Goal: Task Accomplishment & Management: Use online tool/utility

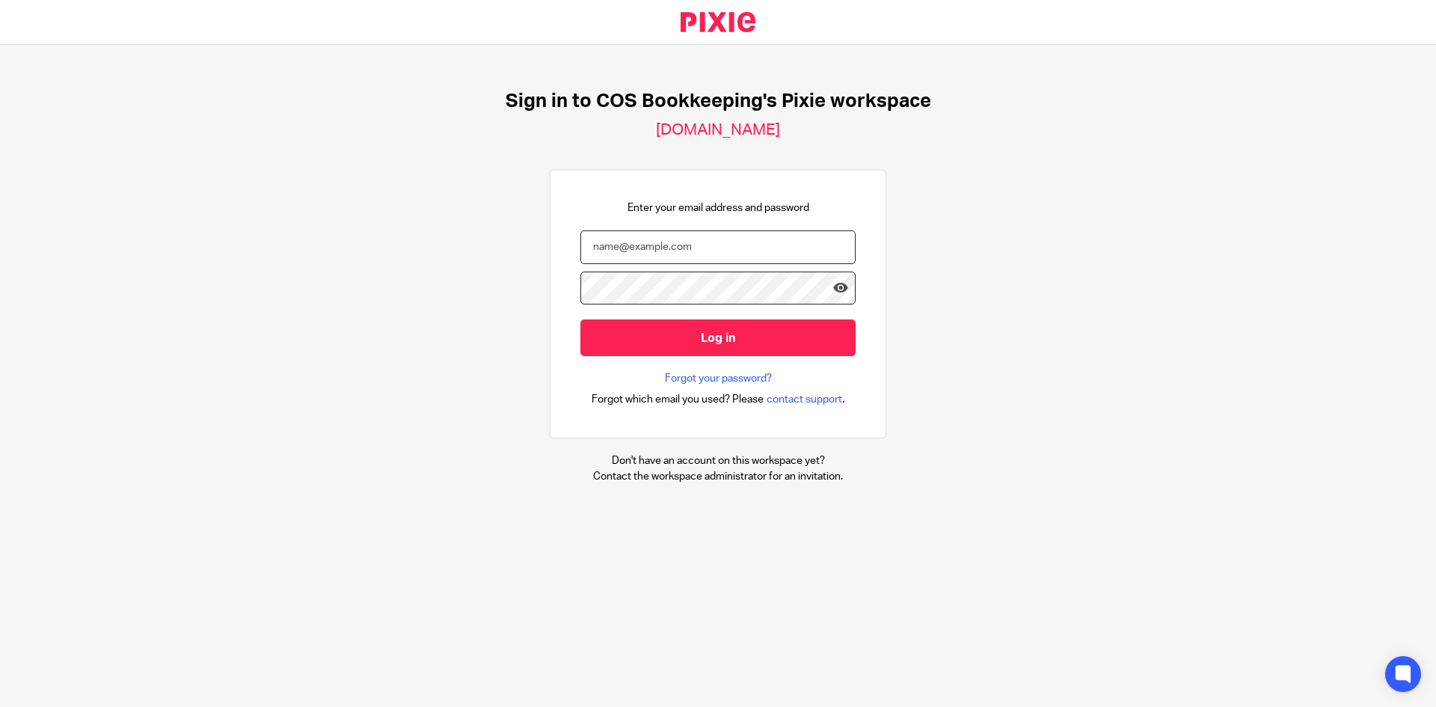
click at [631, 248] on input "email" at bounding box center [717, 247] width 275 height 34
type input "[EMAIL_ADDRESS][PERSON_NAME][DOMAIN_NAME]"
click at [580, 319] on input "Log in" at bounding box center [717, 337] width 275 height 37
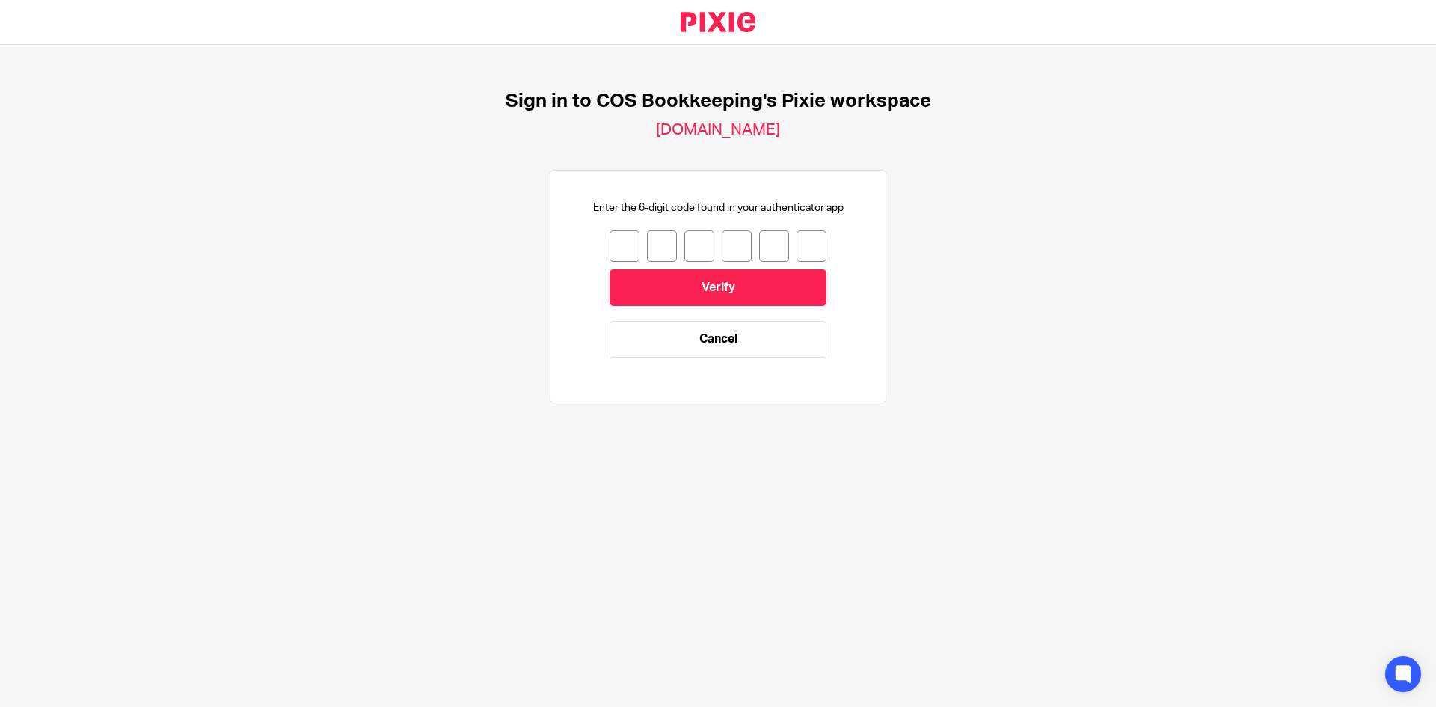
click at [610, 245] on input "number" at bounding box center [625, 245] width 30 height 31
type input "3"
type input "6"
type input "2"
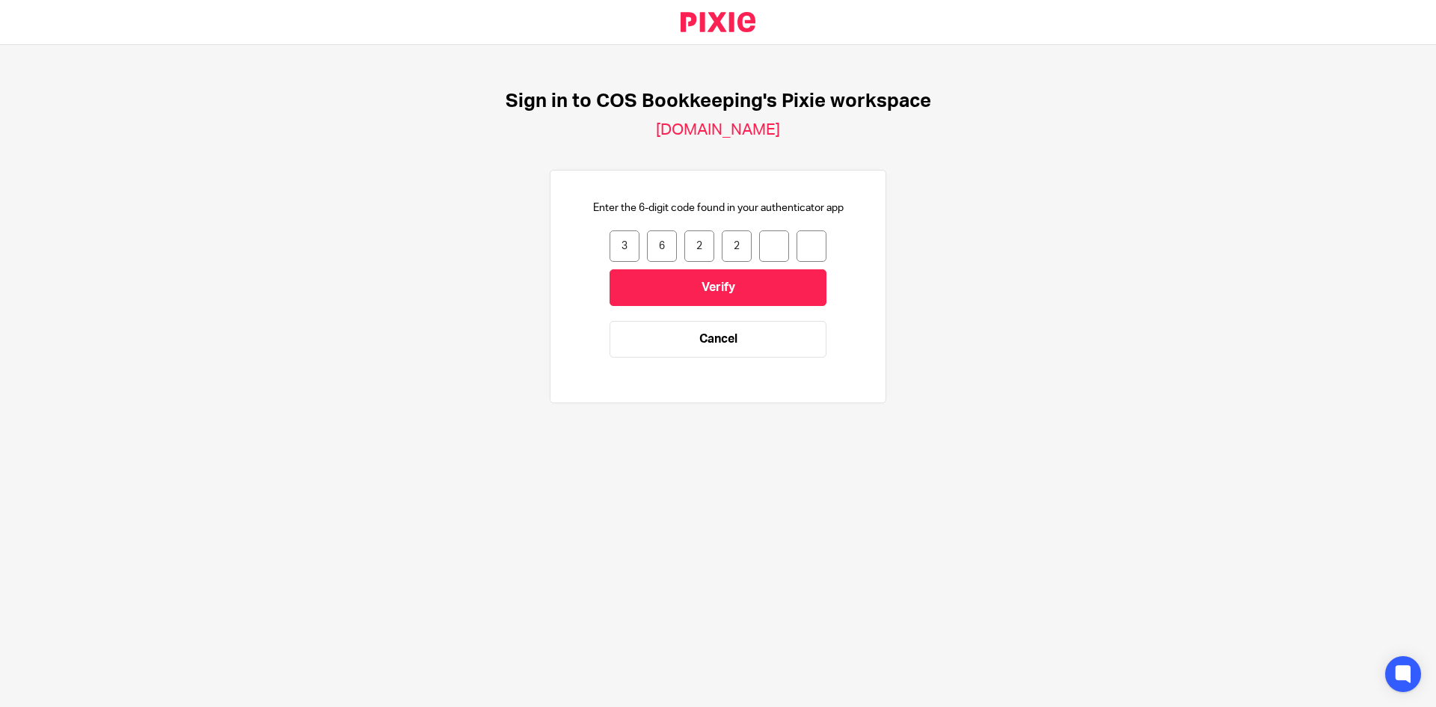
type input "1"
type input "6"
click at [657, 281] on input "Verify" at bounding box center [718, 287] width 217 height 37
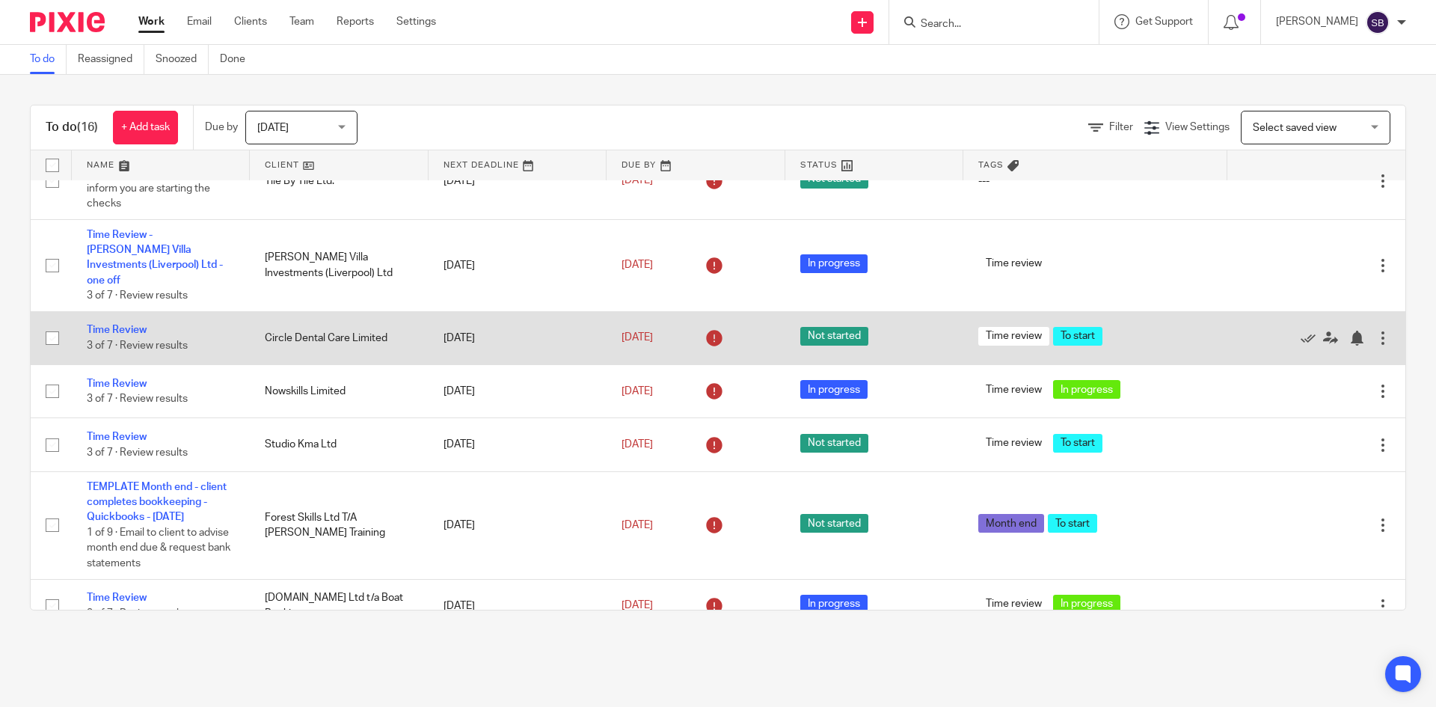
scroll to position [633, 0]
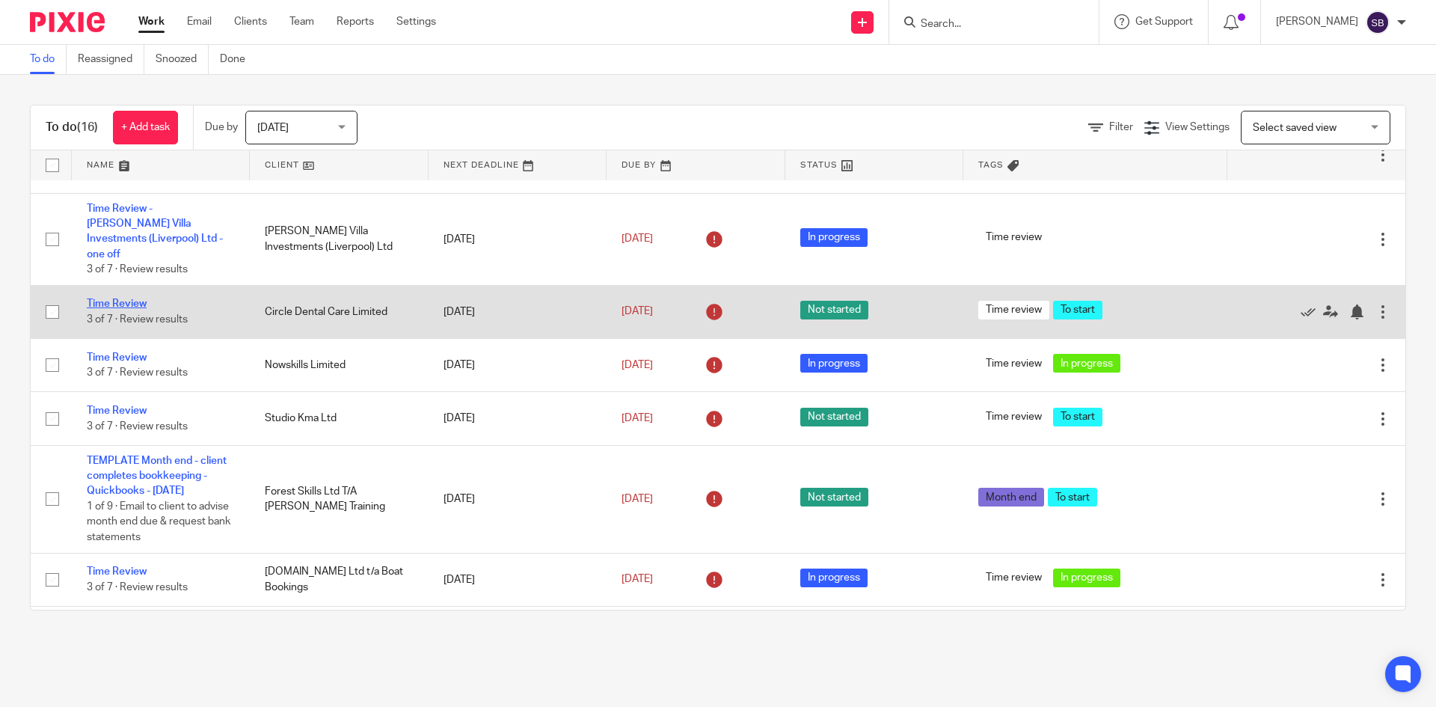
click at [134, 298] on link "Time Review" at bounding box center [117, 303] width 60 height 10
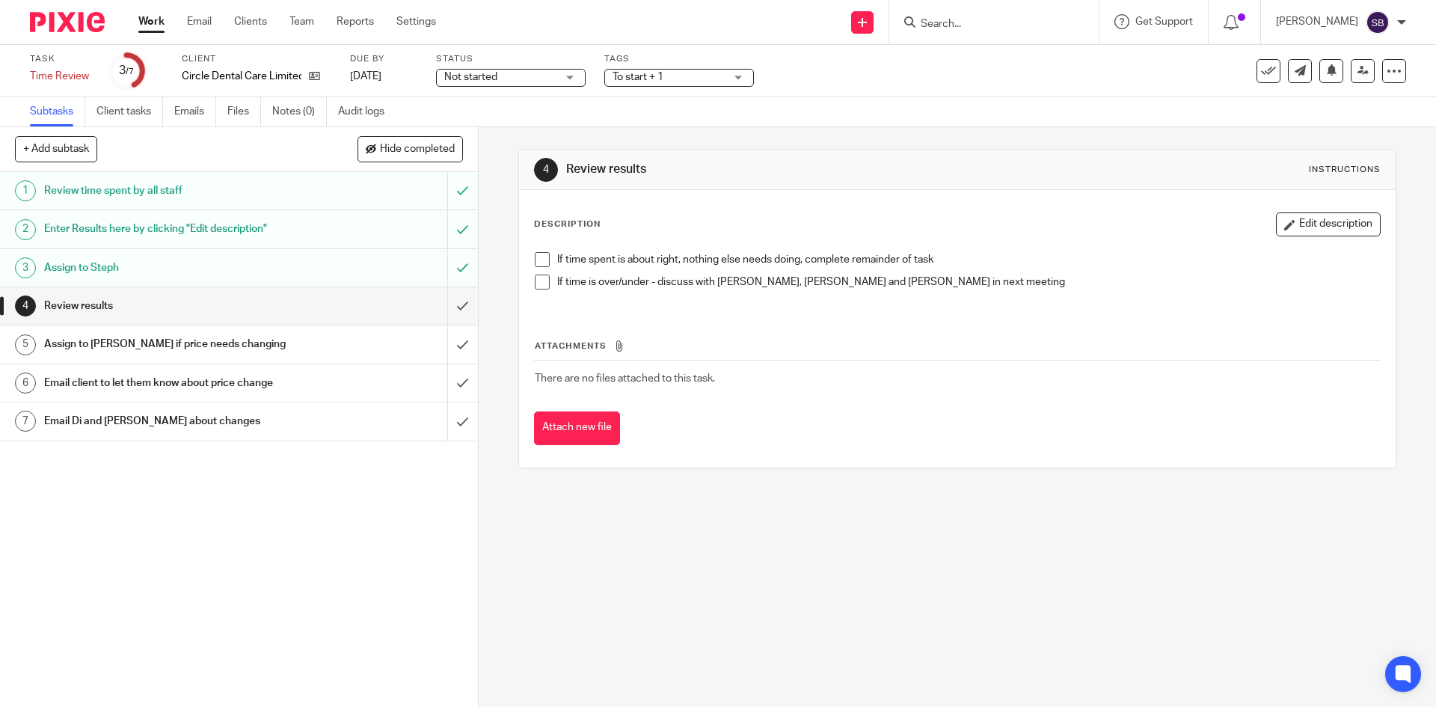
click at [276, 233] on h1 "Enter Results here by clicking "Edit description"" at bounding box center [173, 229] width 259 height 22
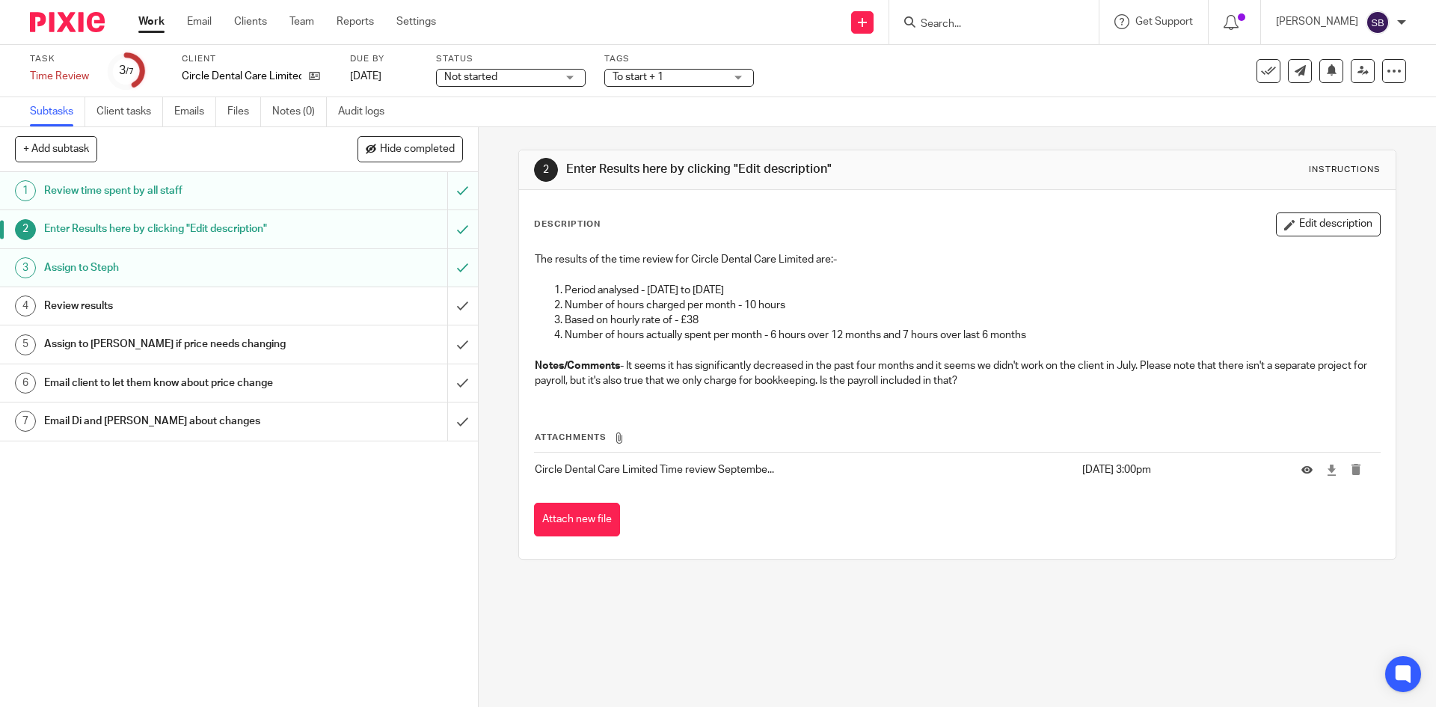
click at [390, 315] on div "Review results" at bounding box center [238, 306] width 388 height 22
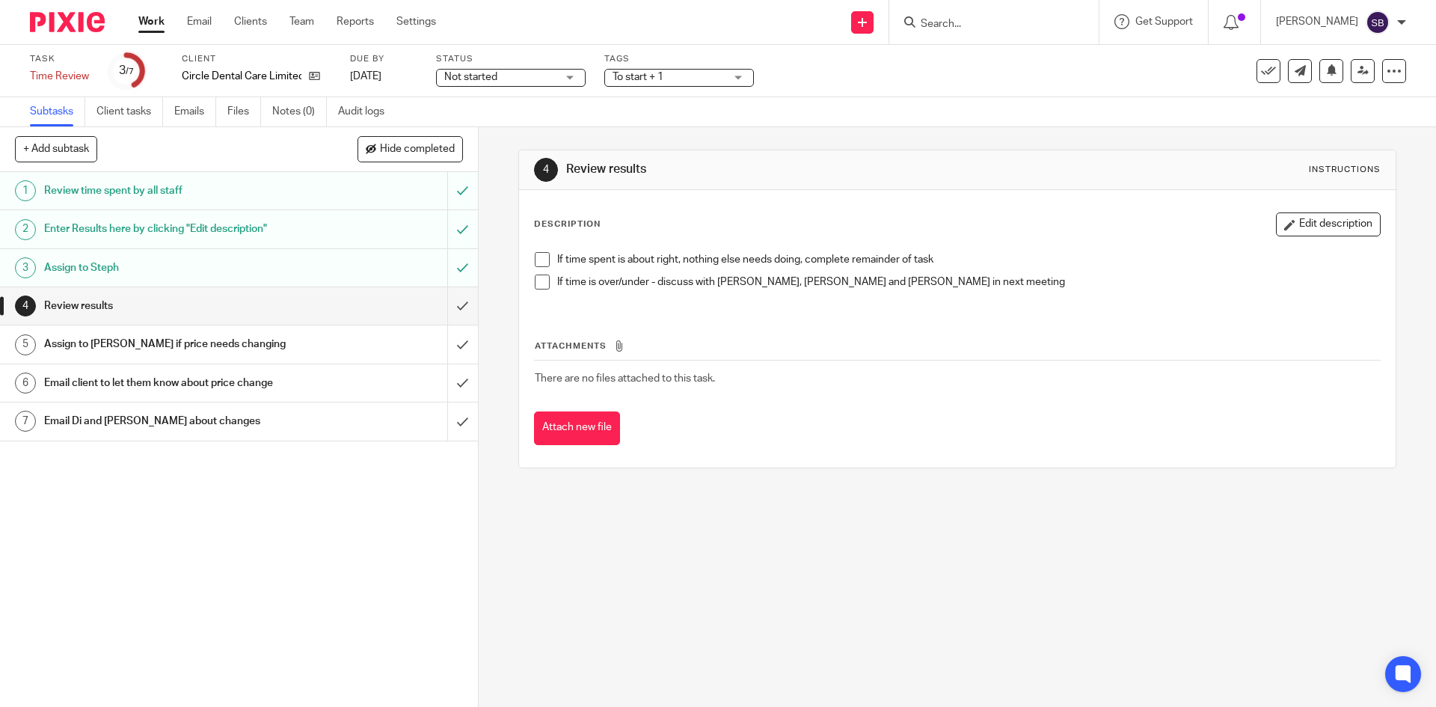
click at [535, 261] on span at bounding box center [542, 259] width 15 height 15
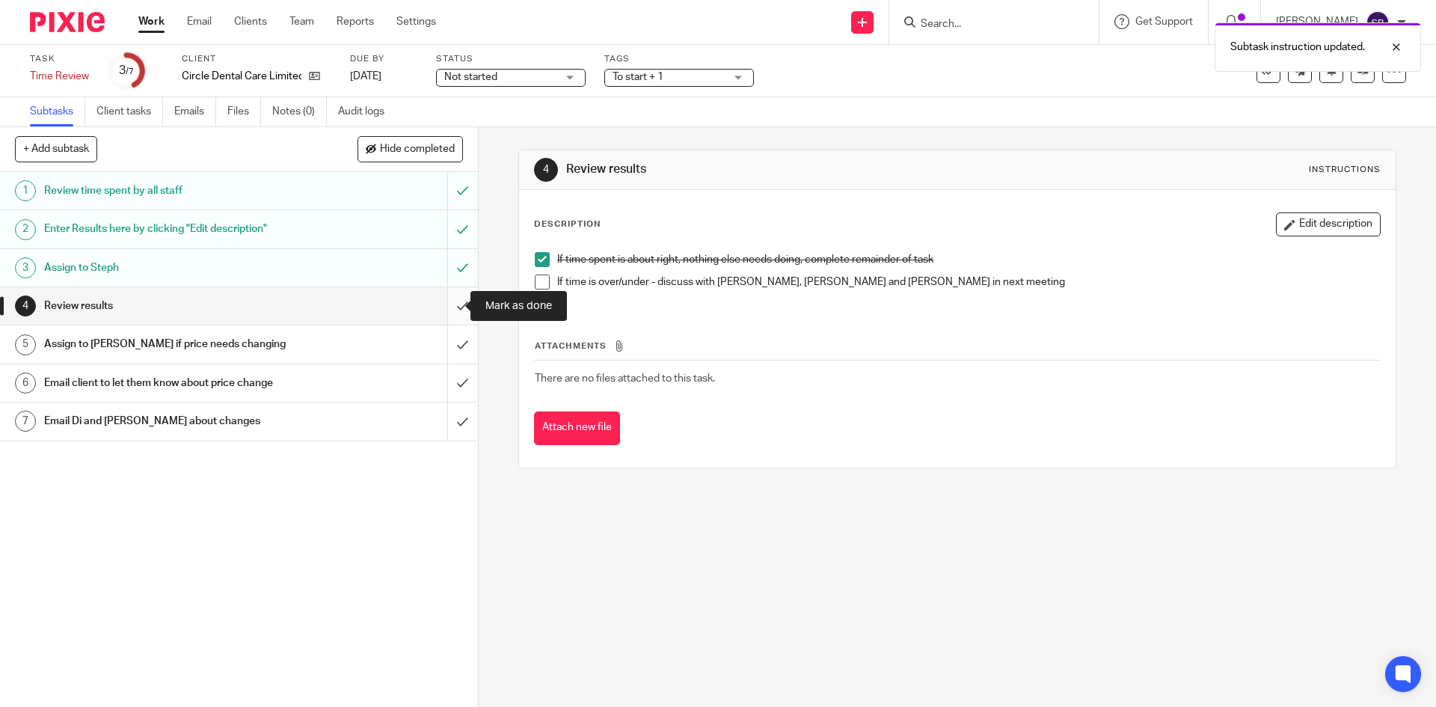
click at [446, 307] on input "submit" at bounding box center [239, 305] width 478 height 37
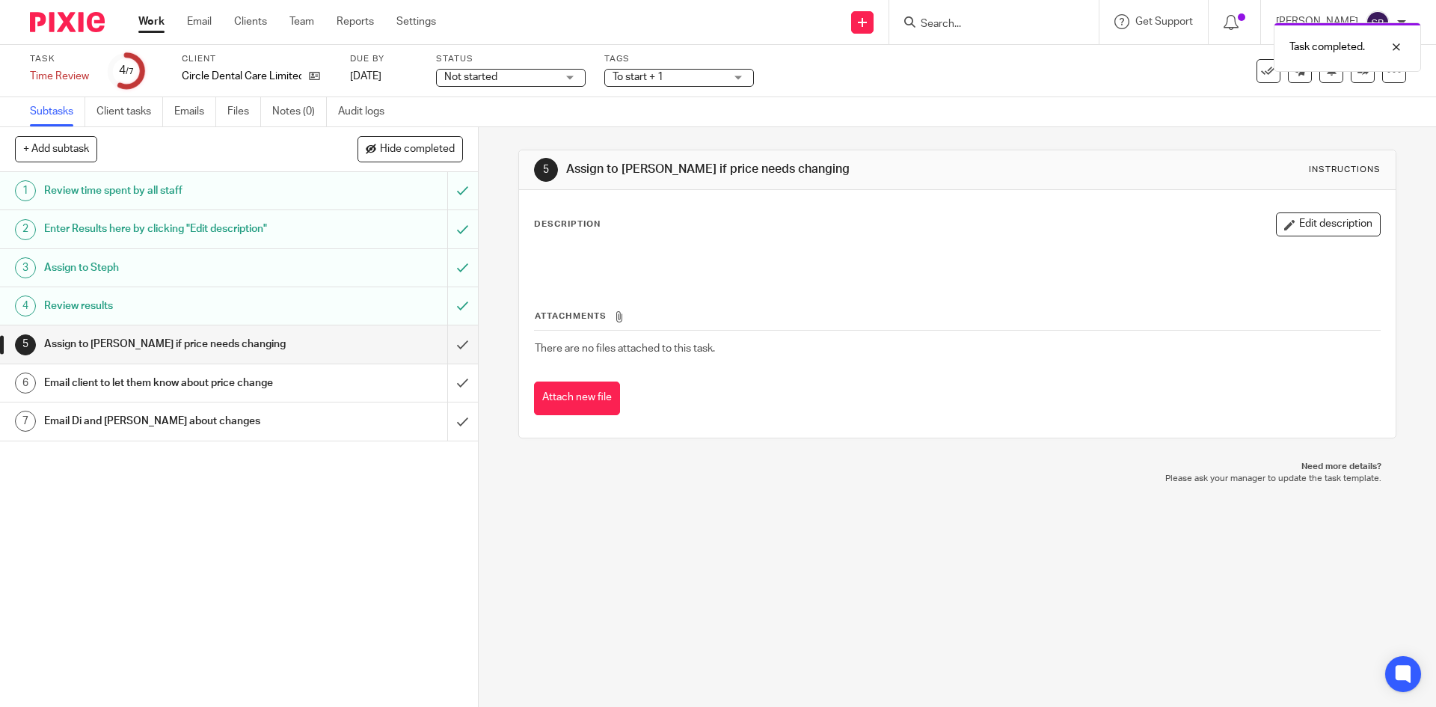
click at [1261, 74] on icon at bounding box center [1268, 71] width 15 height 15
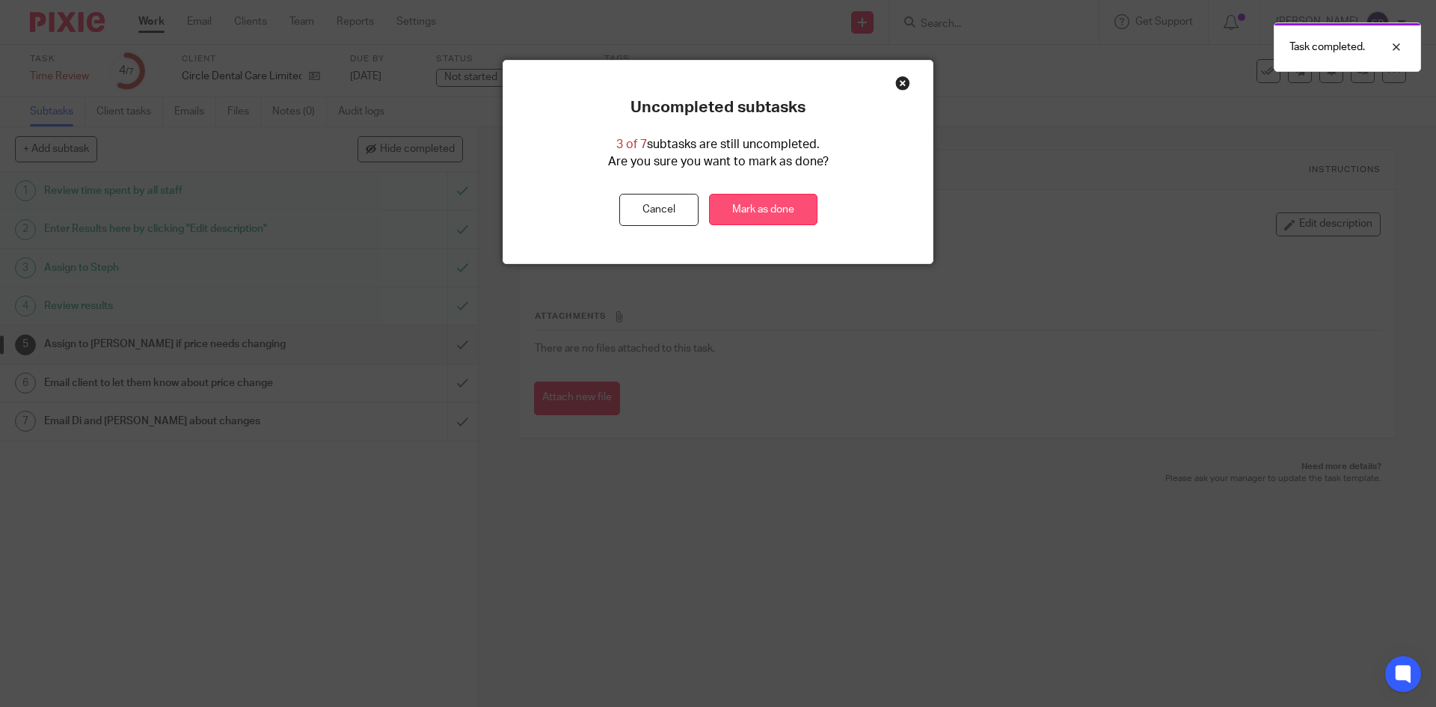
click at [762, 204] on link "Mark as done" at bounding box center [763, 210] width 108 height 32
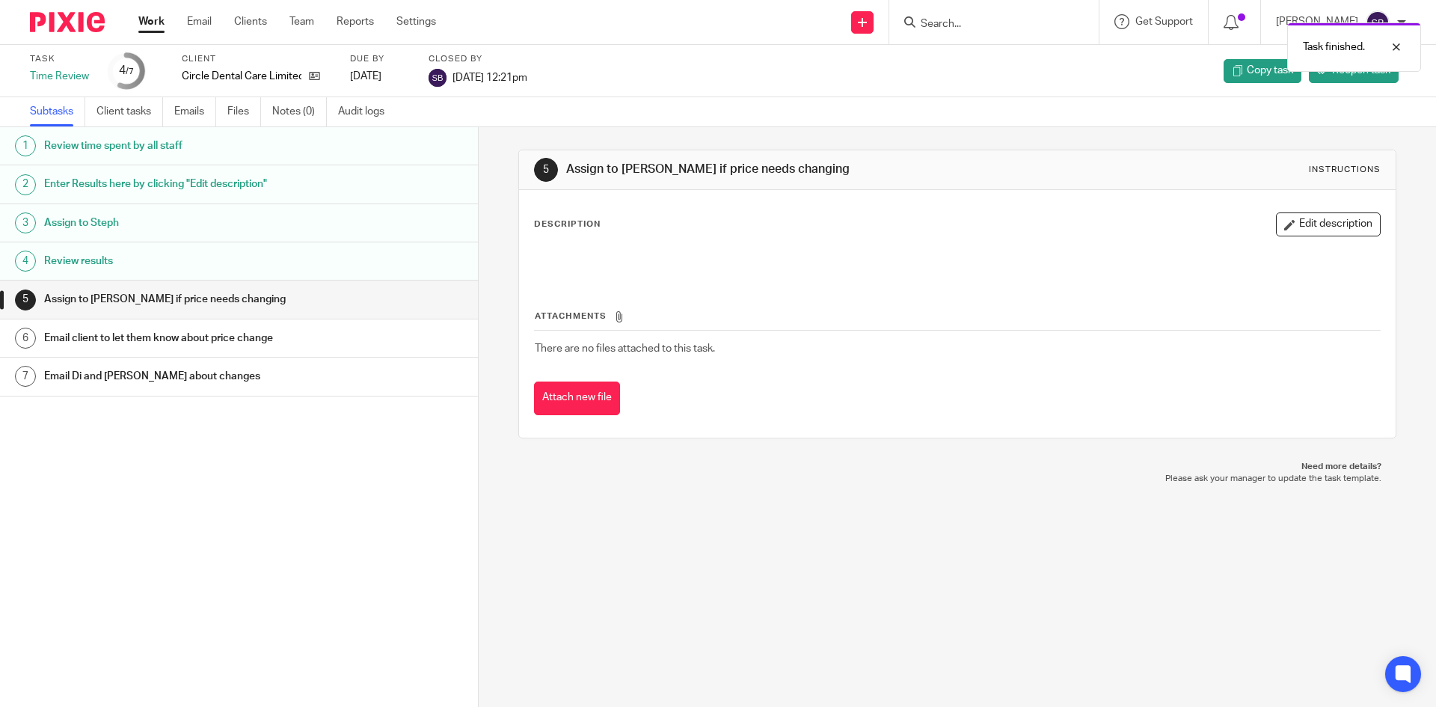
click at [162, 22] on link "Work" at bounding box center [151, 21] width 26 height 15
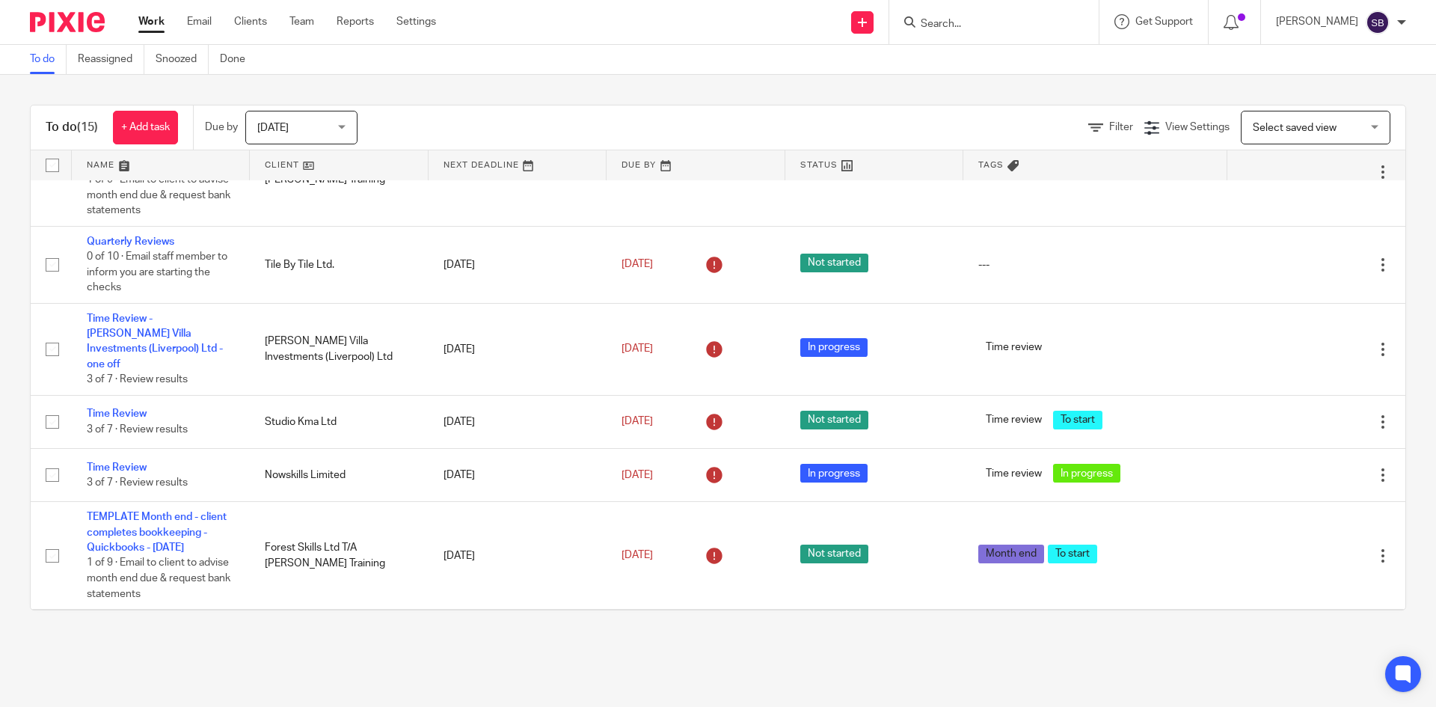
scroll to position [524, 0]
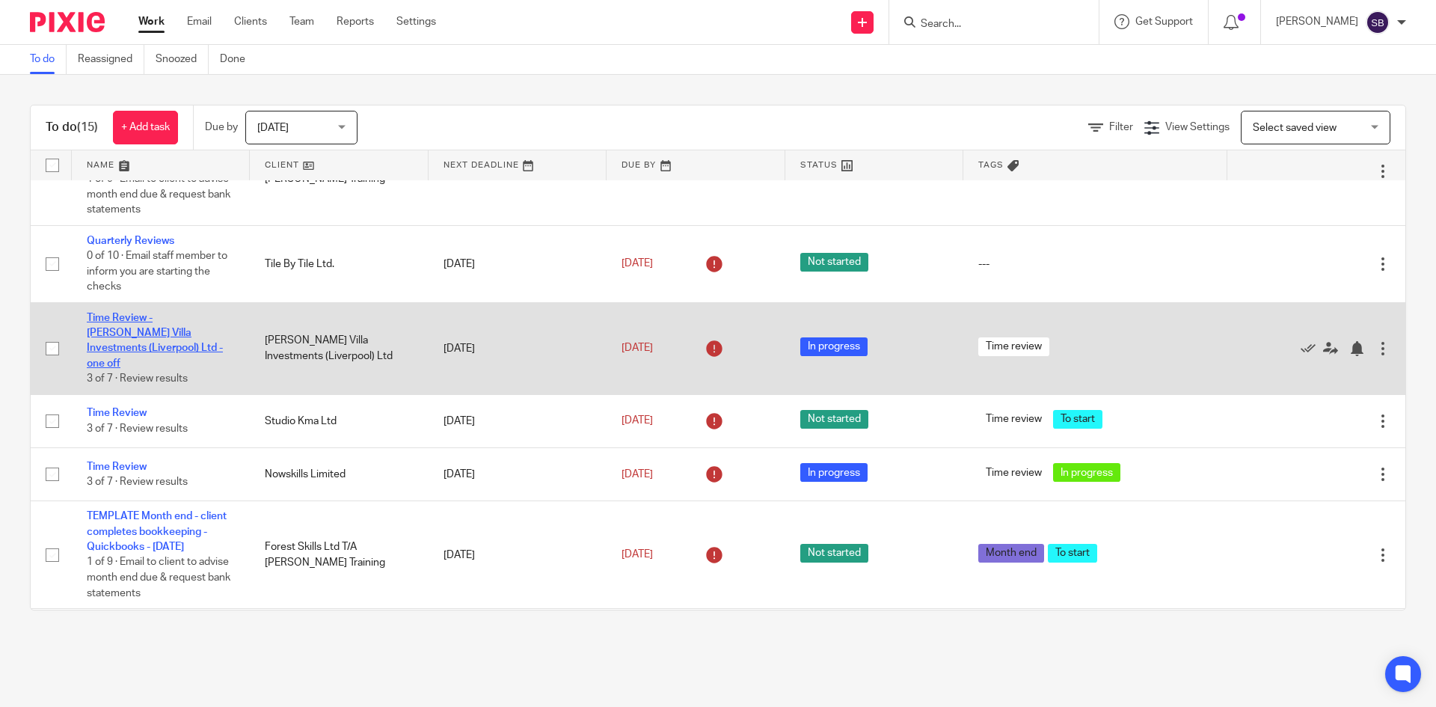
click at [164, 328] on link "Time Review - [PERSON_NAME] Villa Investments (Liverpool) Ltd - one off" at bounding box center [155, 341] width 136 height 56
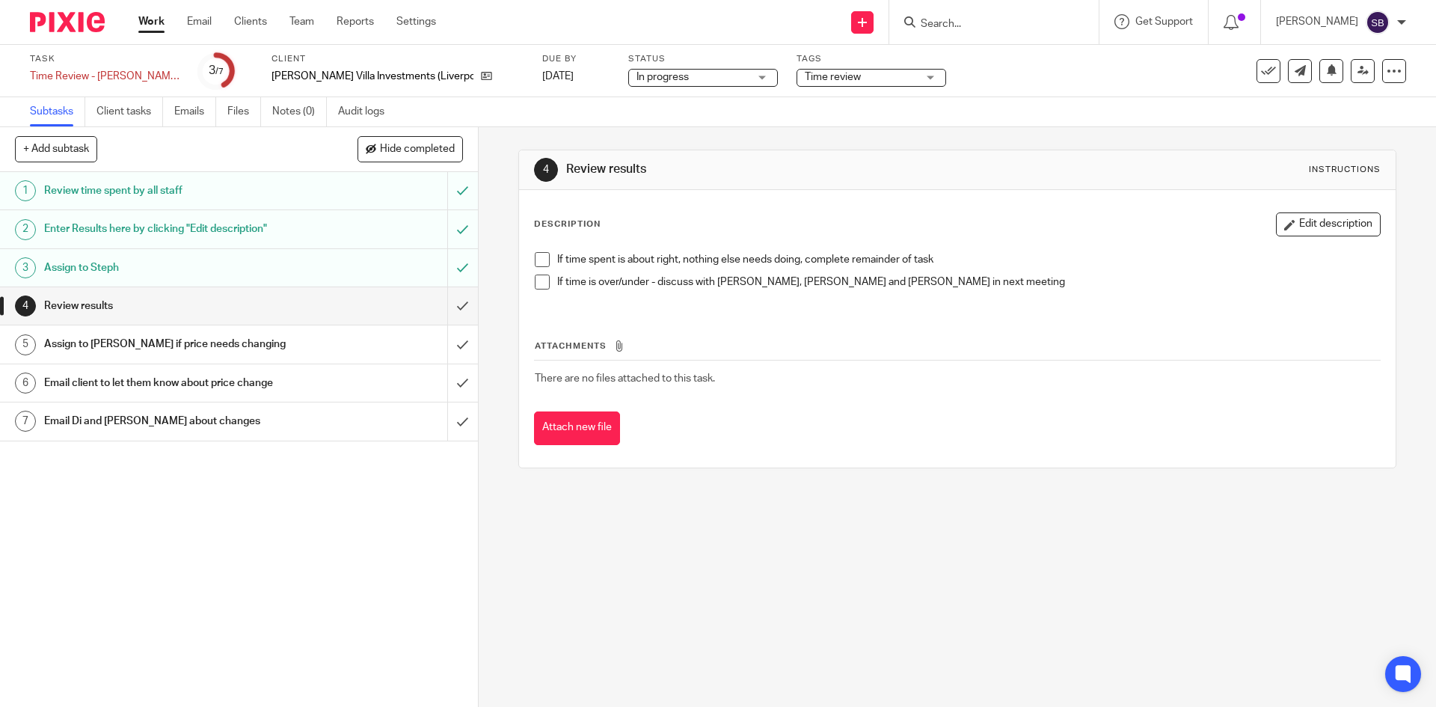
click at [237, 235] on h1 "Enter Results here by clicking "Edit description"" at bounding box center [173, 229] width 259 height 22
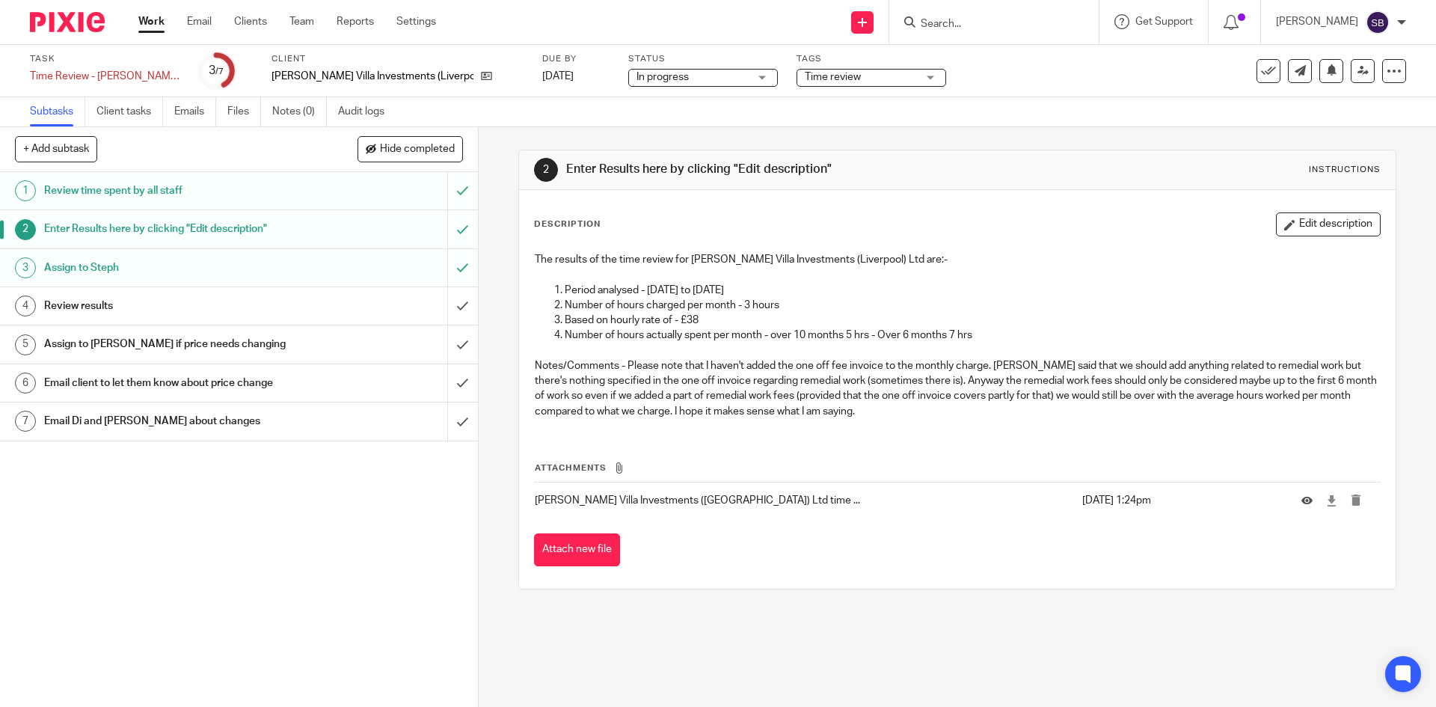
click at [144, 22] on link "Work" at bounding box center [151, 21] width 26 height 15
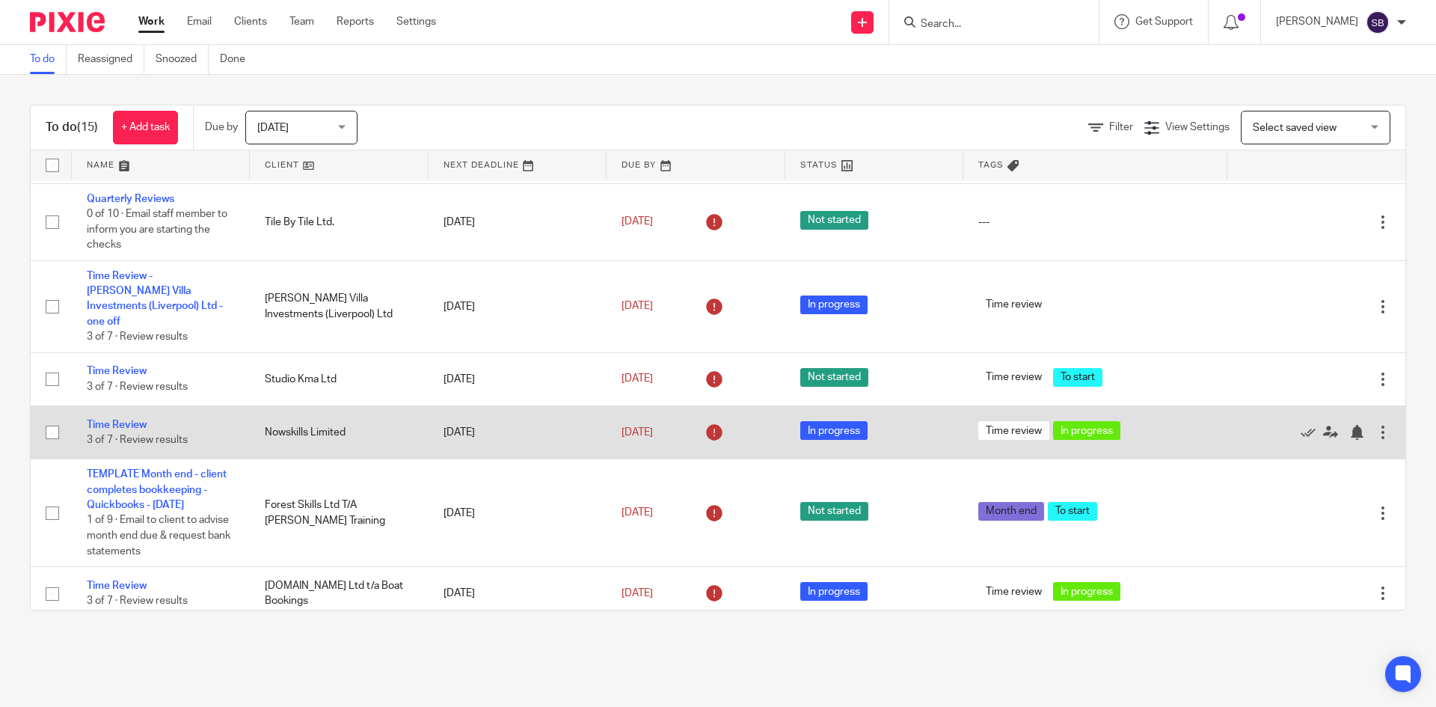
scroll to position [598, 0]
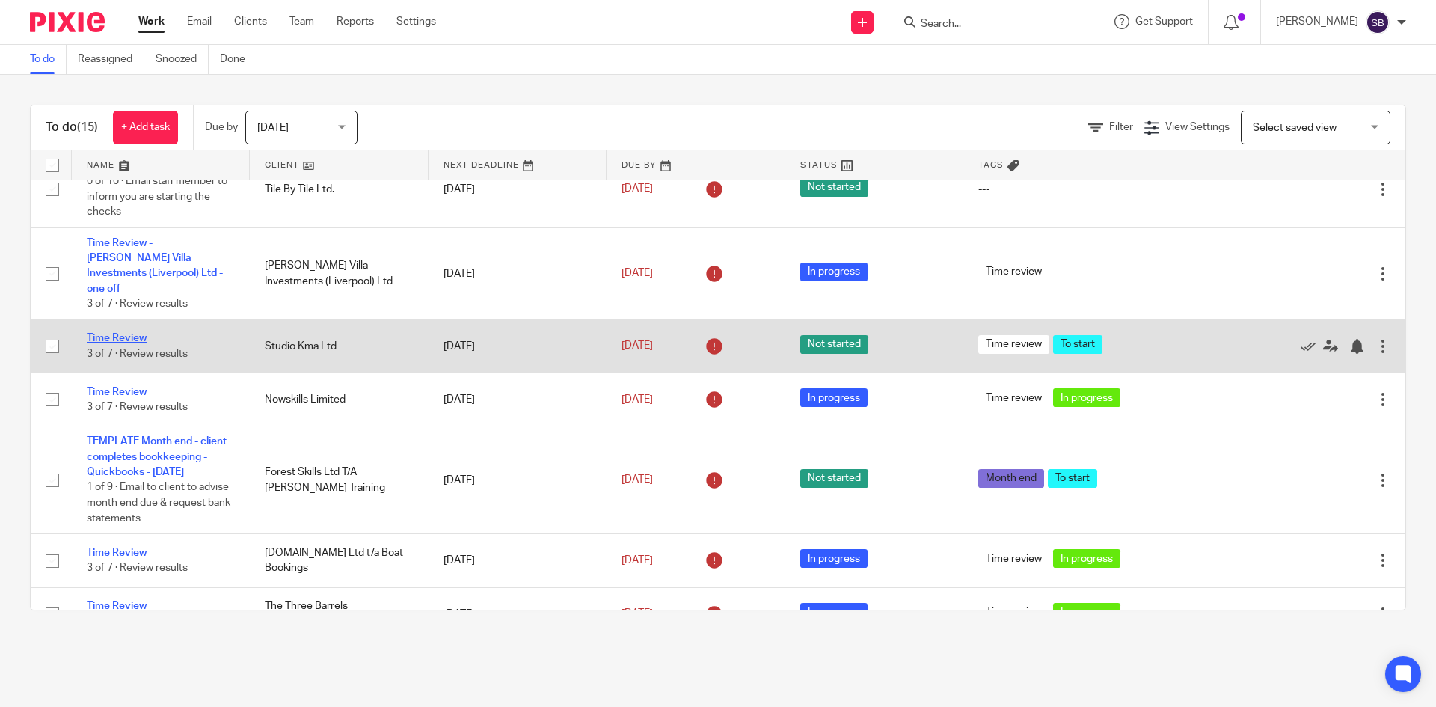
click at [132, 333] on link "Time Review" at bounding box center [117, 338] width 60 height 10
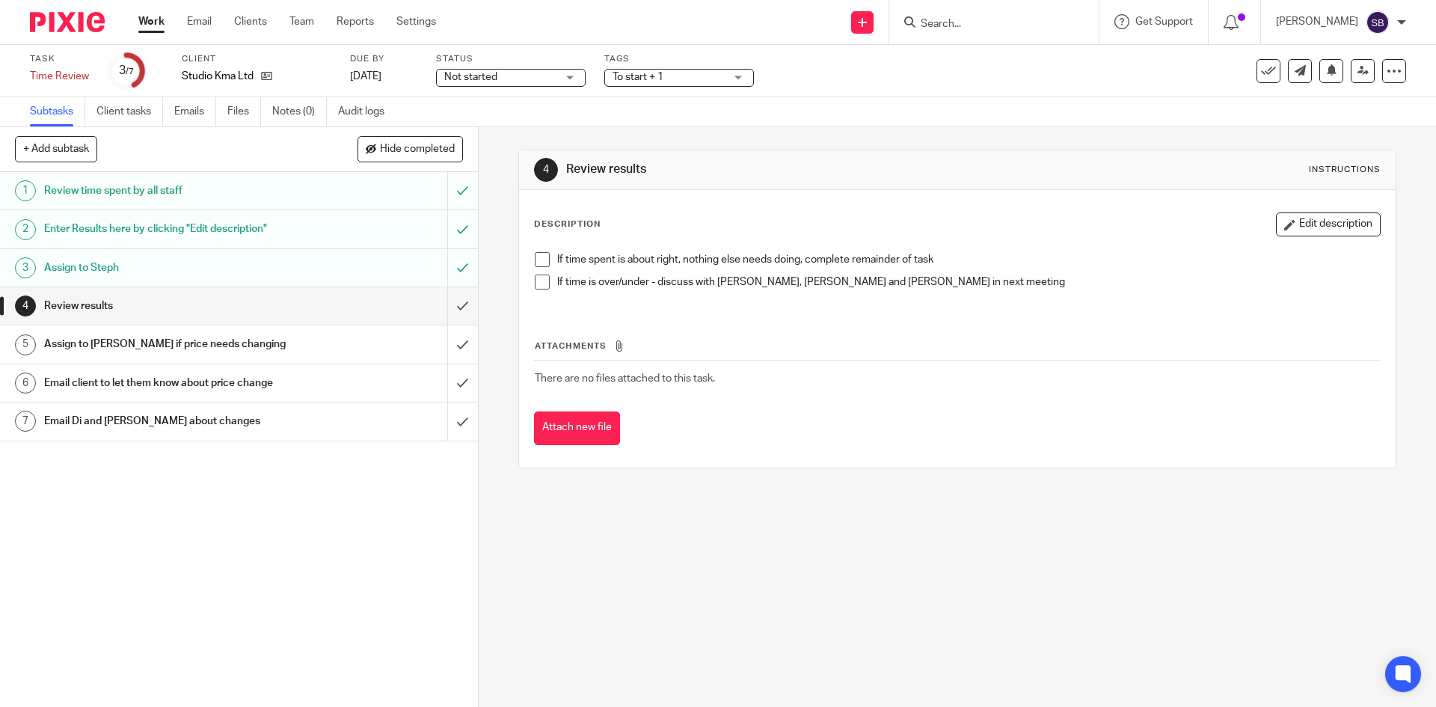
click at [179, 231] on h1 "Enter Results here by clicking "Edit description"" at bounding box center [173, 229] width 259 height 22
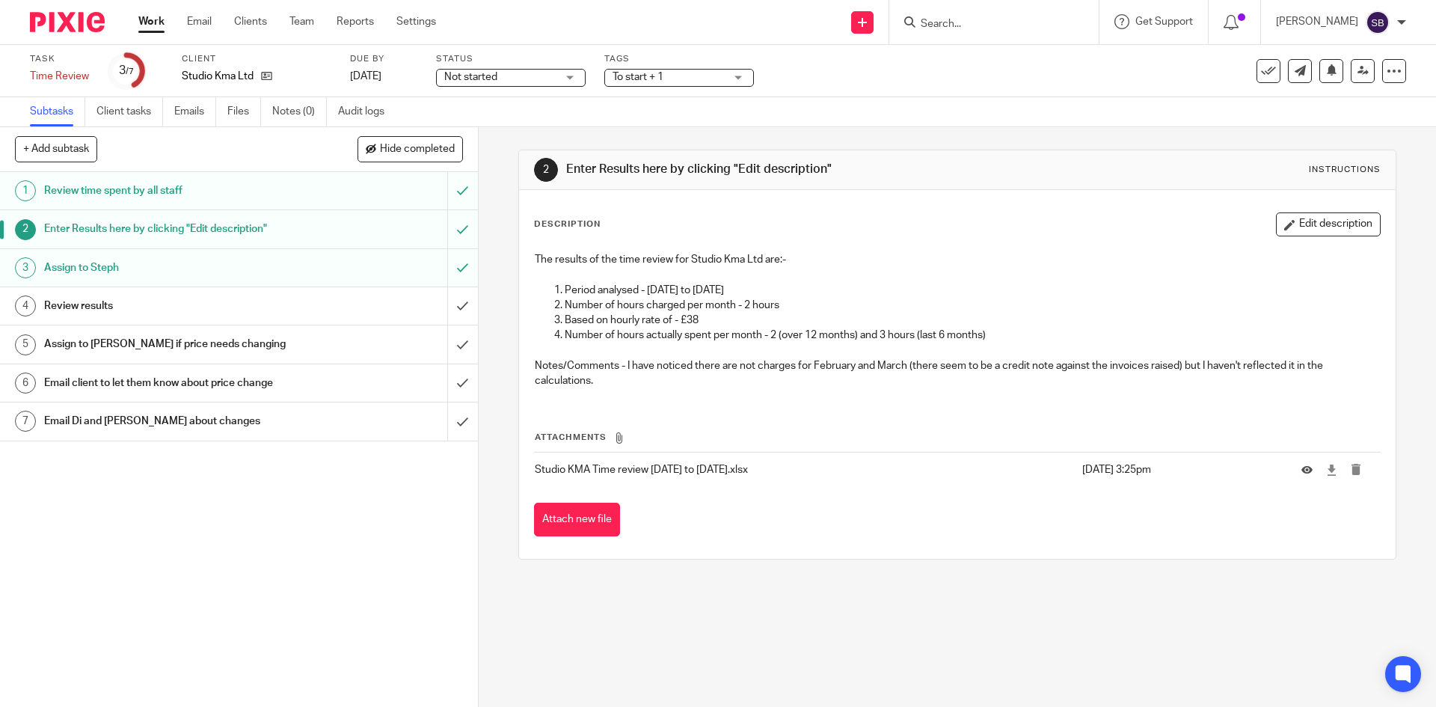
click at [138, 20] on div "Work Email Clients Team Reports Settings Work Email Clients Team Reports Settin…" at bounding box center [290, 22] width 335 height 44
click at [142, 20] on link "Work" at bounding box center [151, 21] width 26 height 15
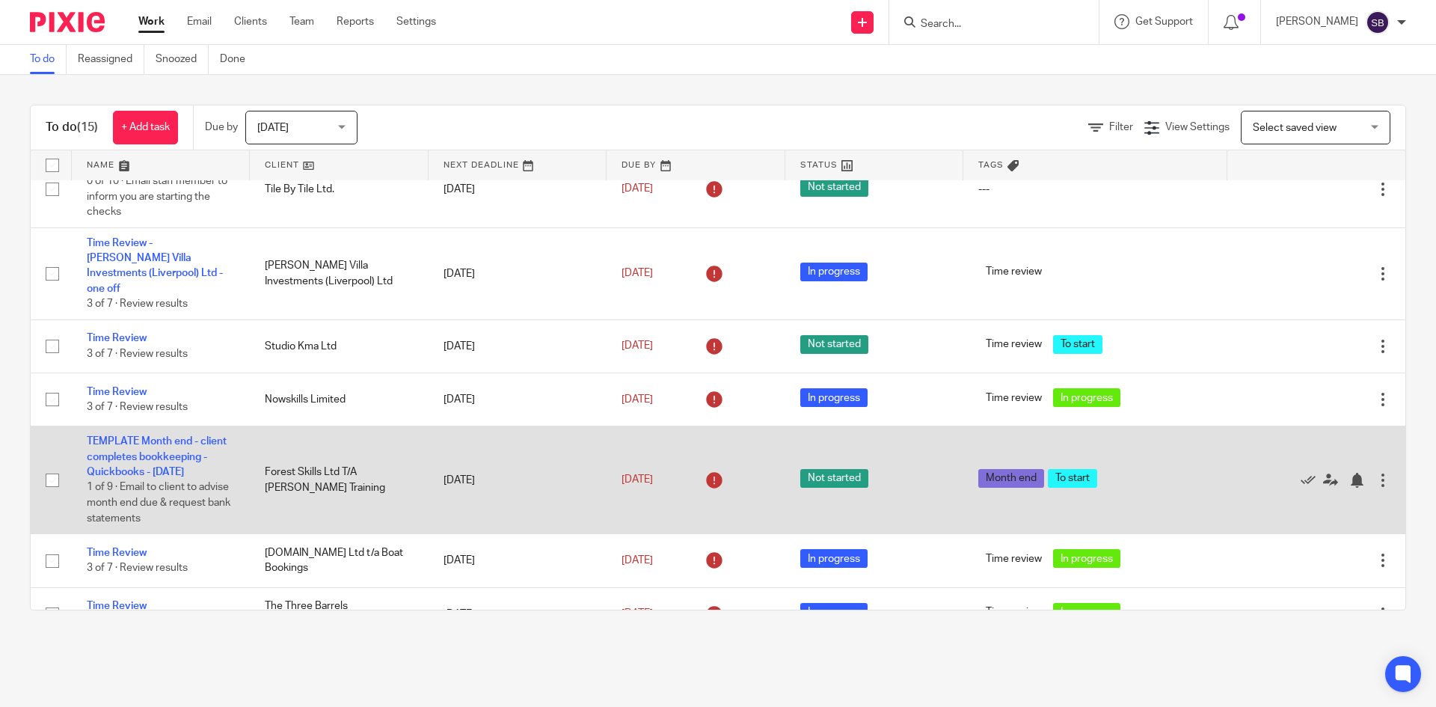
scroll to position [673, 0]
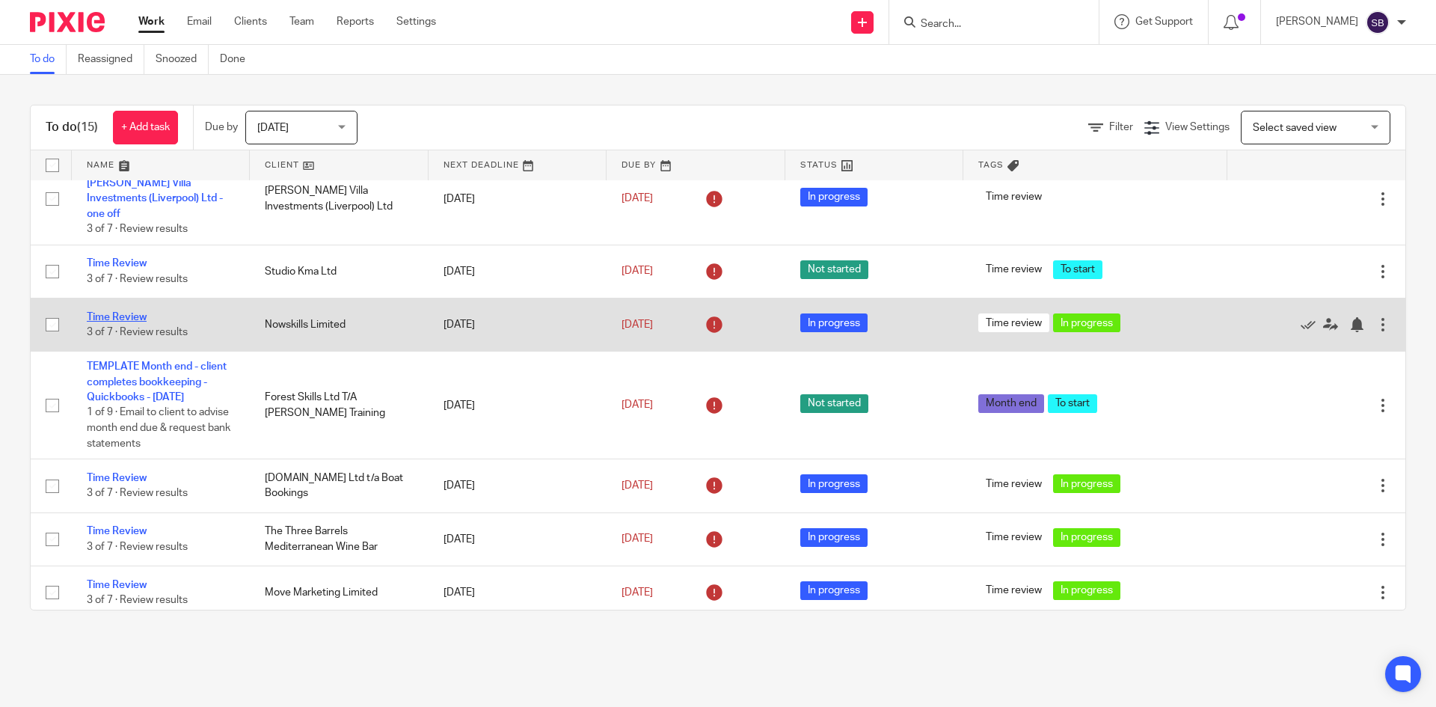
click at [132, 312] on link "Time Review" at bounding box center [117, 317] width 60 height 10
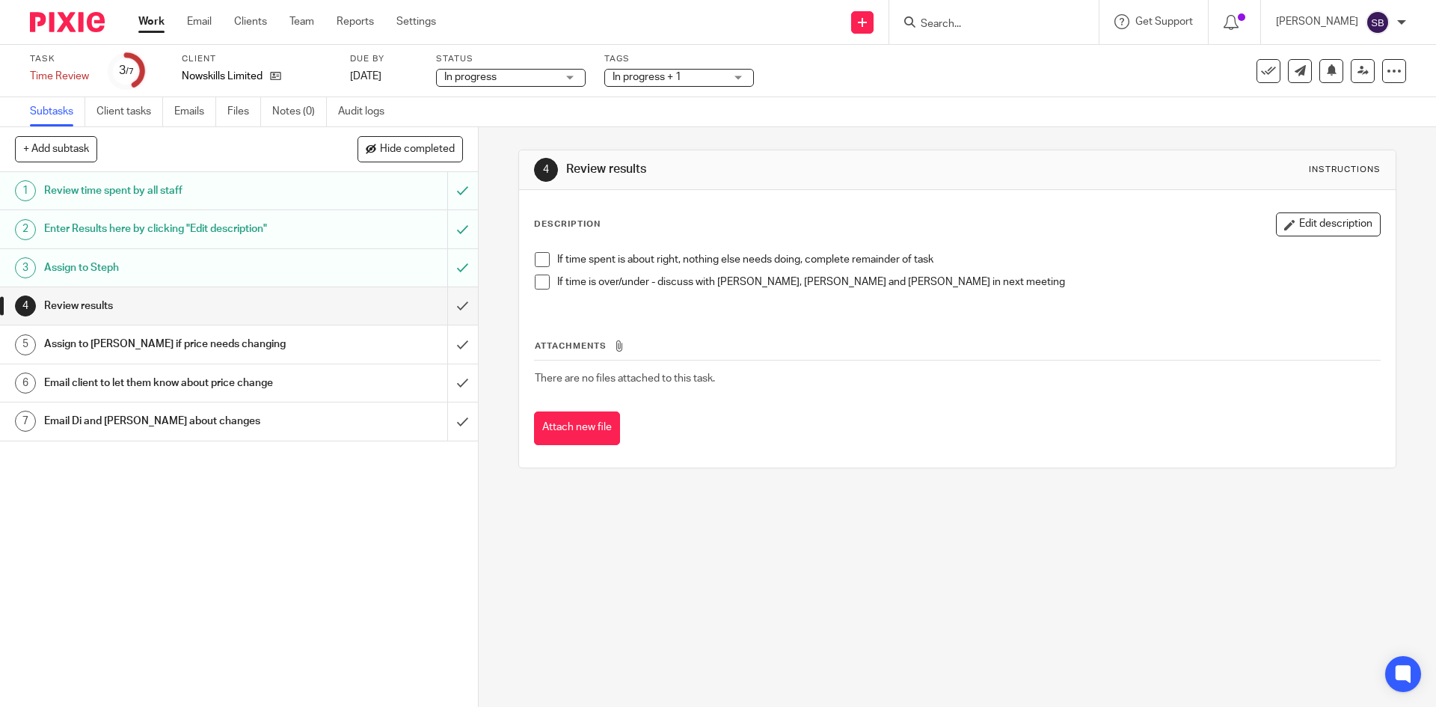
click at [245, 227] on h1 "Enter Results here by clicking "Edit description"" at bounding box center [173, 229] width 259 height 22
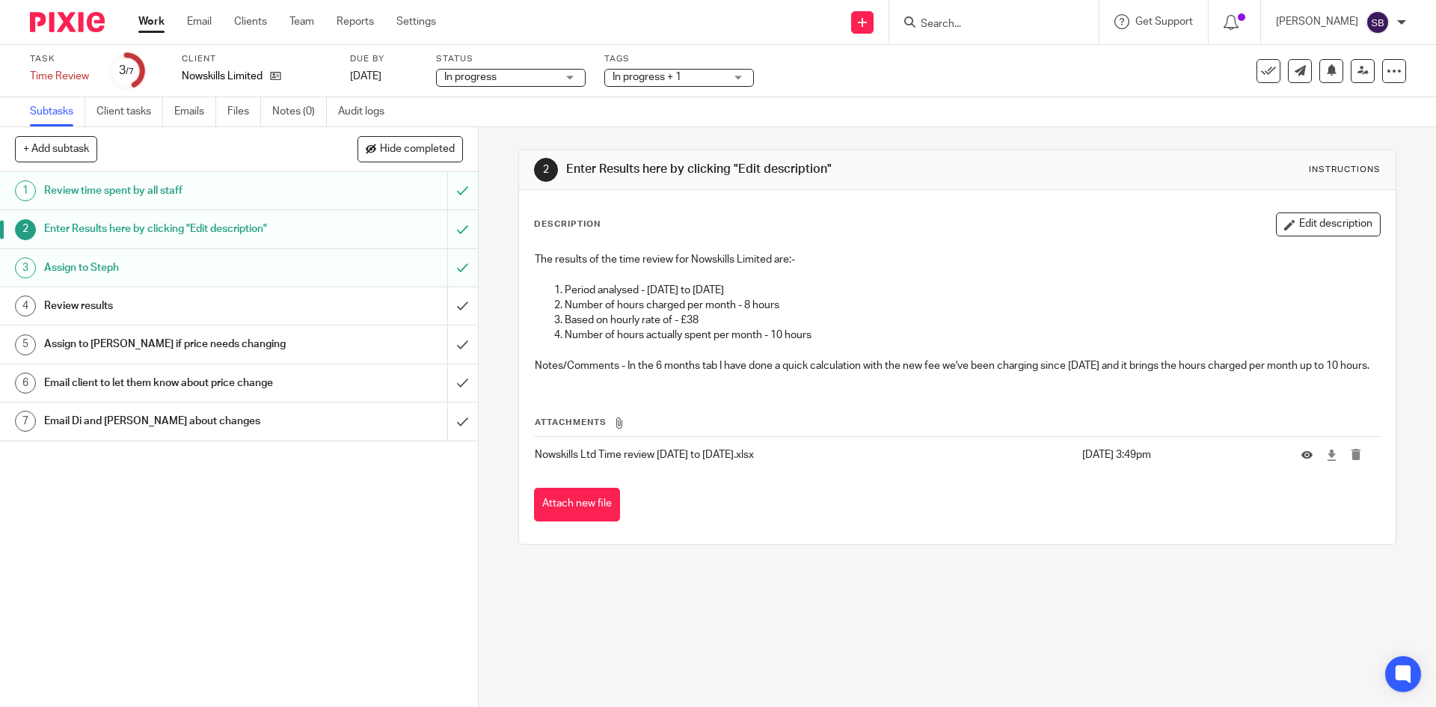
click at [158, 24] on link "Work" at bounding box center [151, 21] width 26 height 15
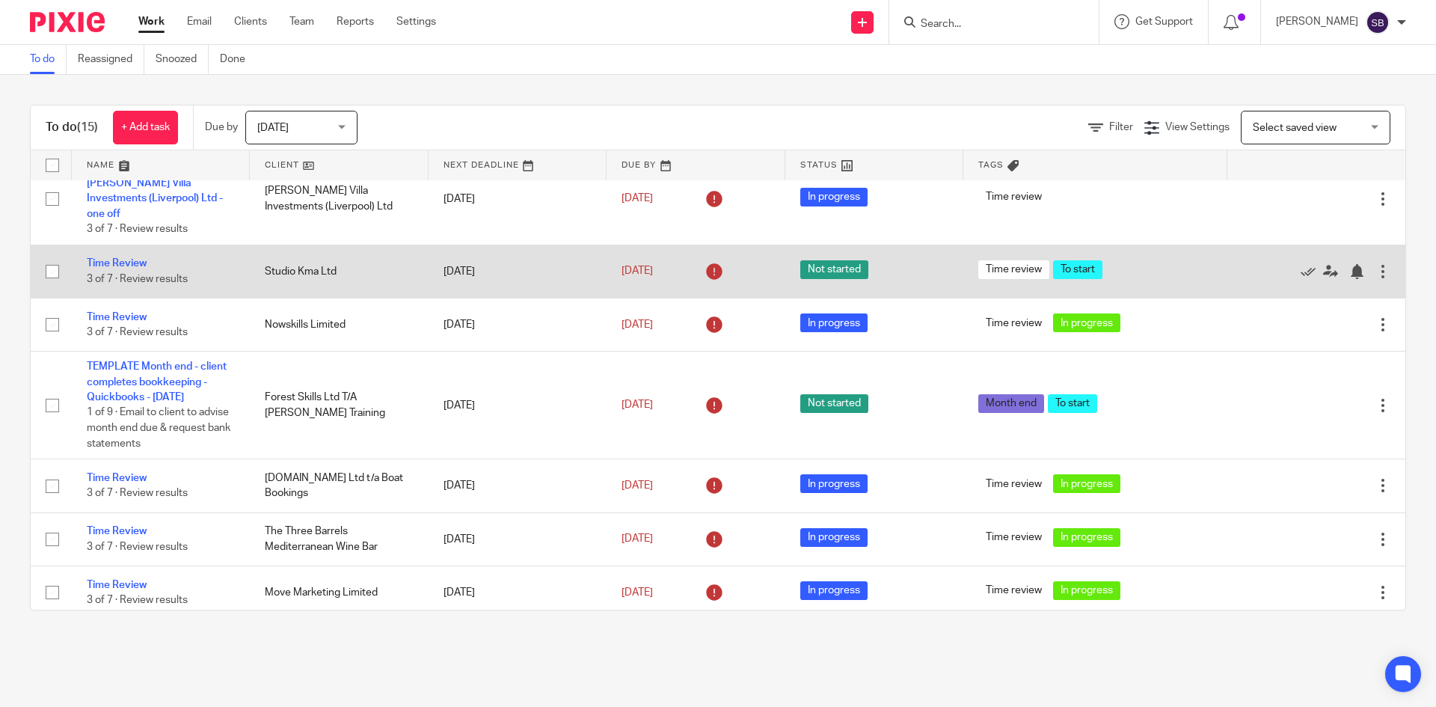
scroll to position [728, 0]
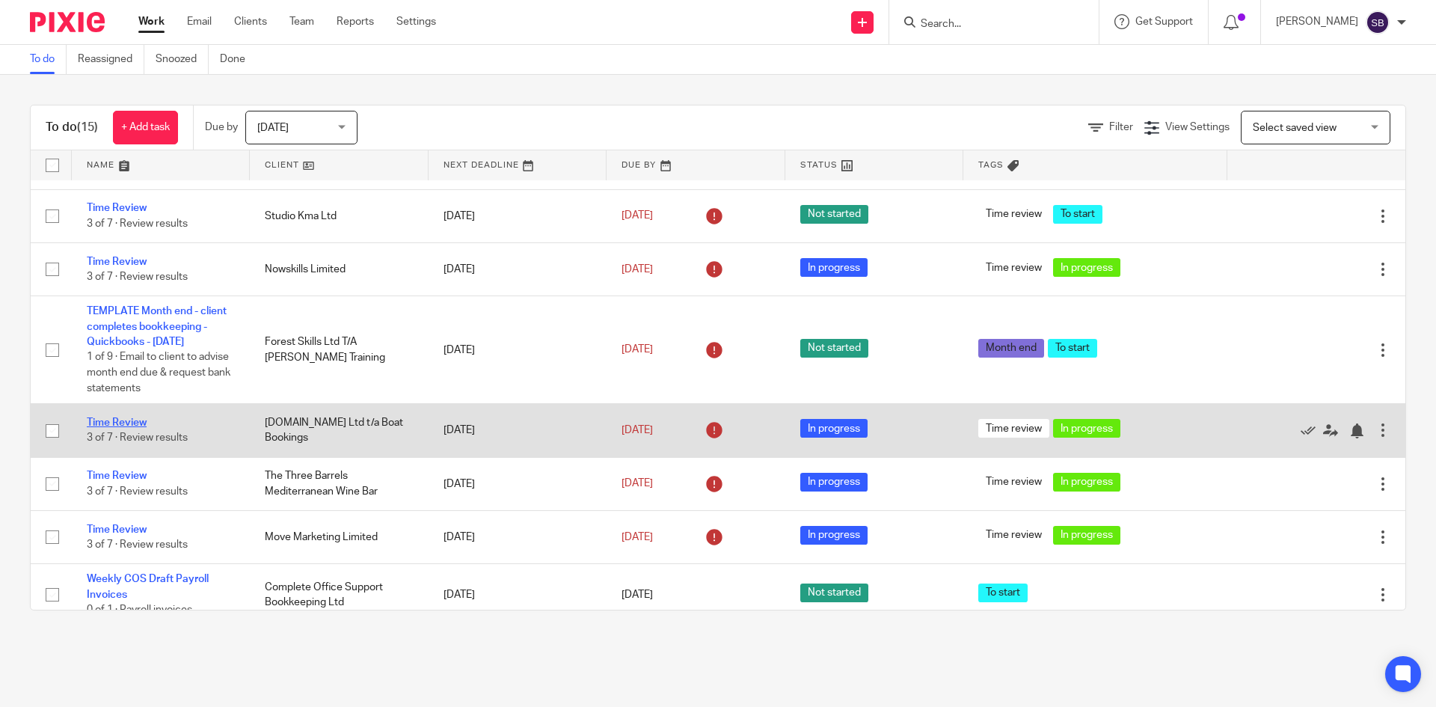
click at [132, 417] on link "Time Review" at bounding box center [117, 422] width 60 height 10
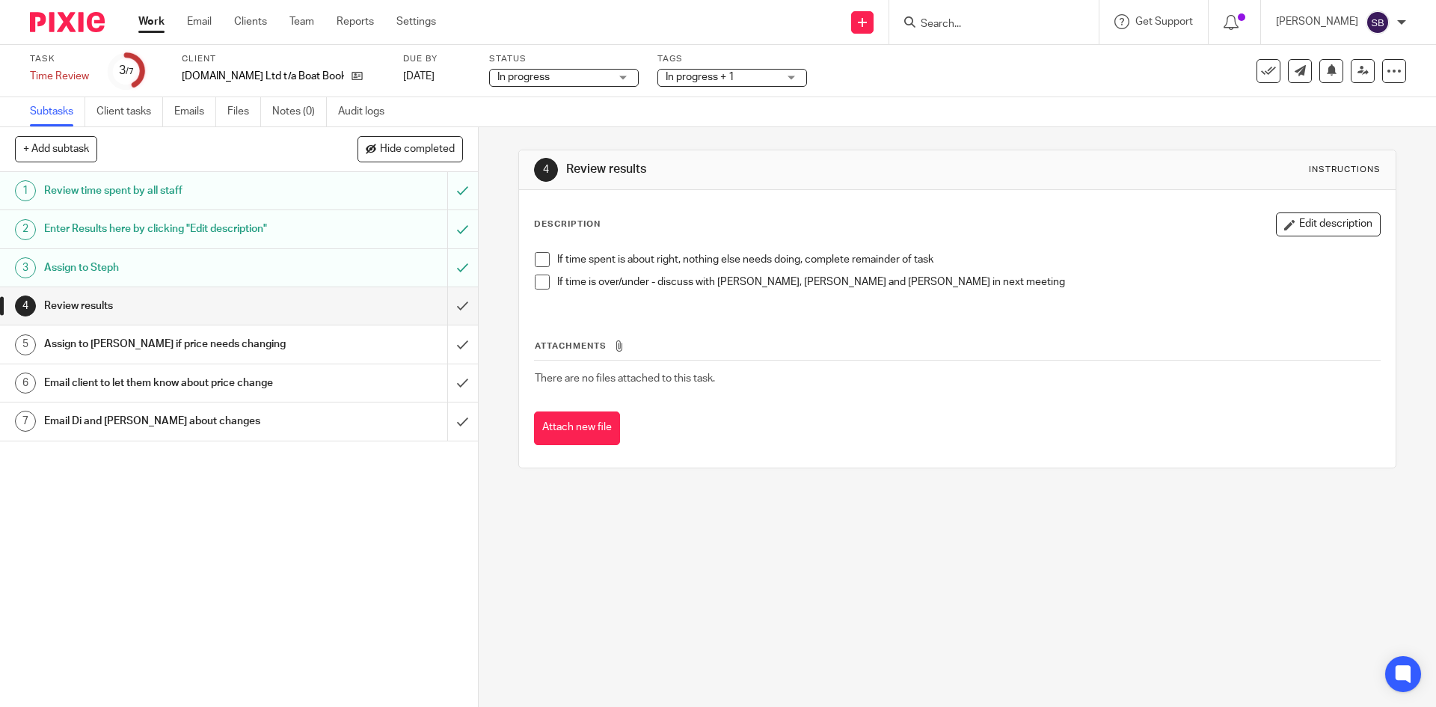
click at [168, 229] on h1 "Enter Results here by clicking "Edit description"" at bounding box center [173, 229] width 259 height 22
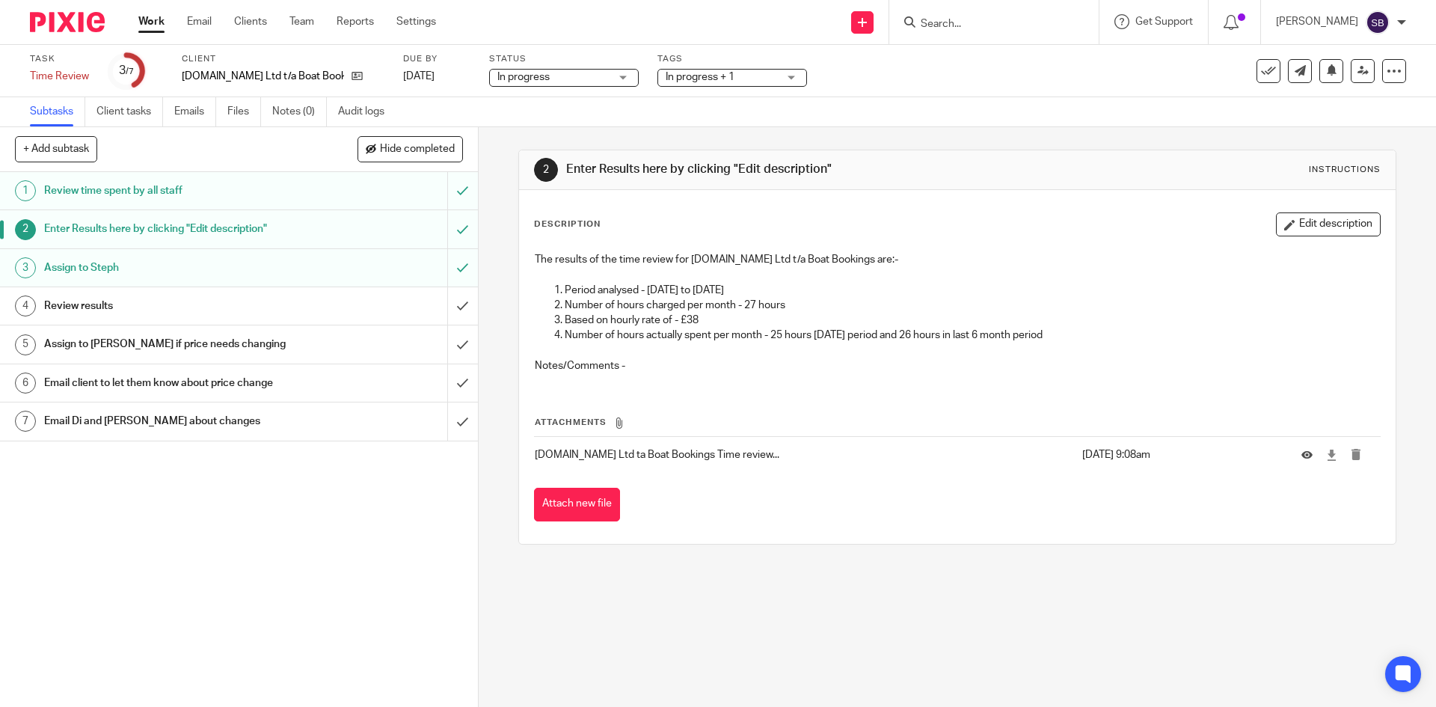
click at [304, 305] on div "Review results" at bounding box center [238, 306] width 388 height 22
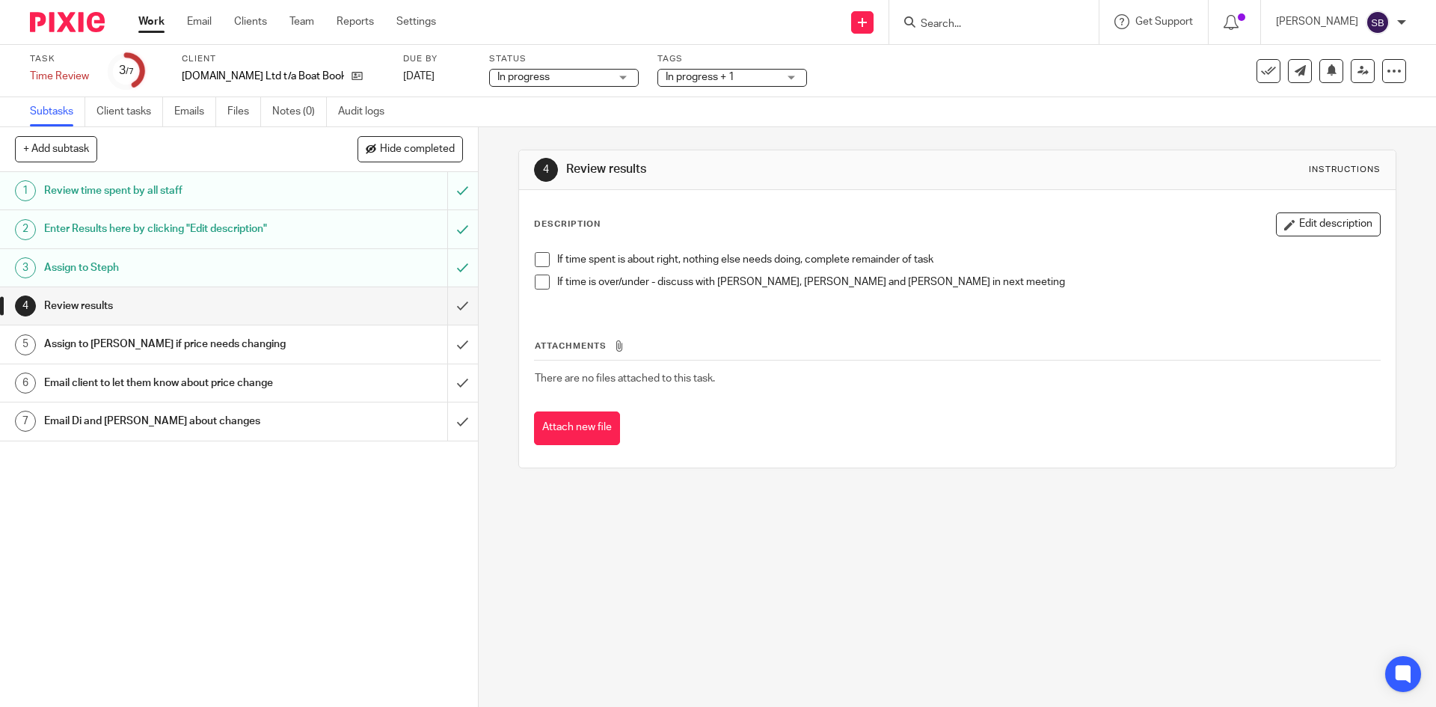
click at [535, 263] on span at bounding box center [542, 259] width 15 height 15
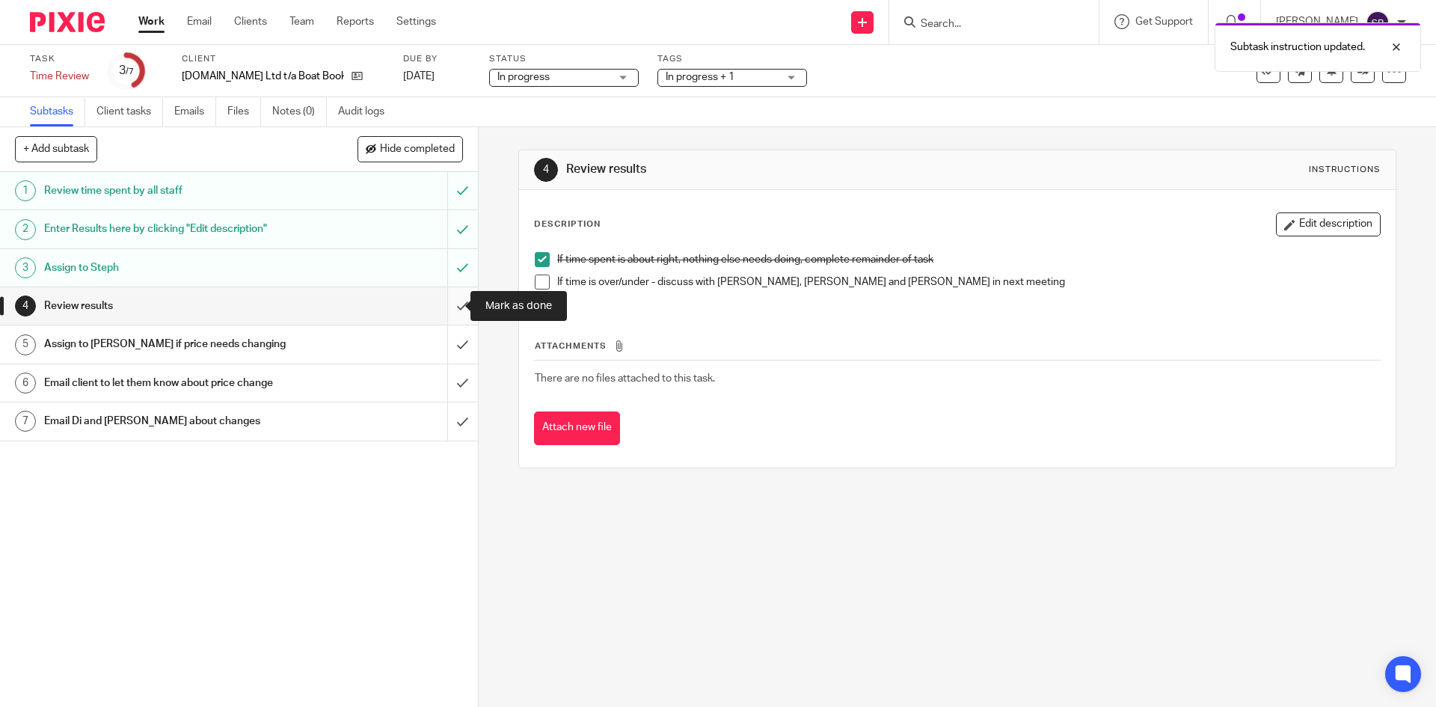
click at [449, 309] on input "submit" at bounding box center [239, 305] width 478 height 37
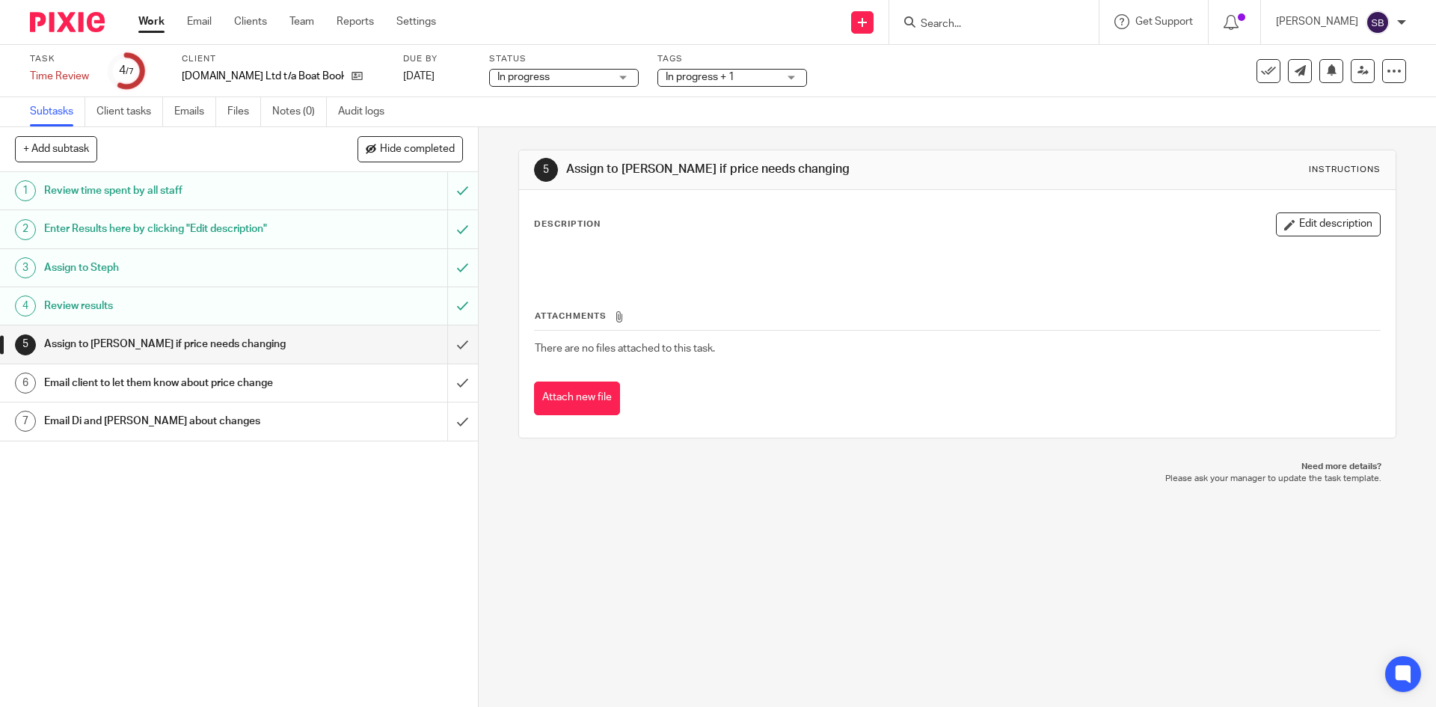
click at [1261, 73] on icon at bounding box center [1268, 71] width 15 height 15
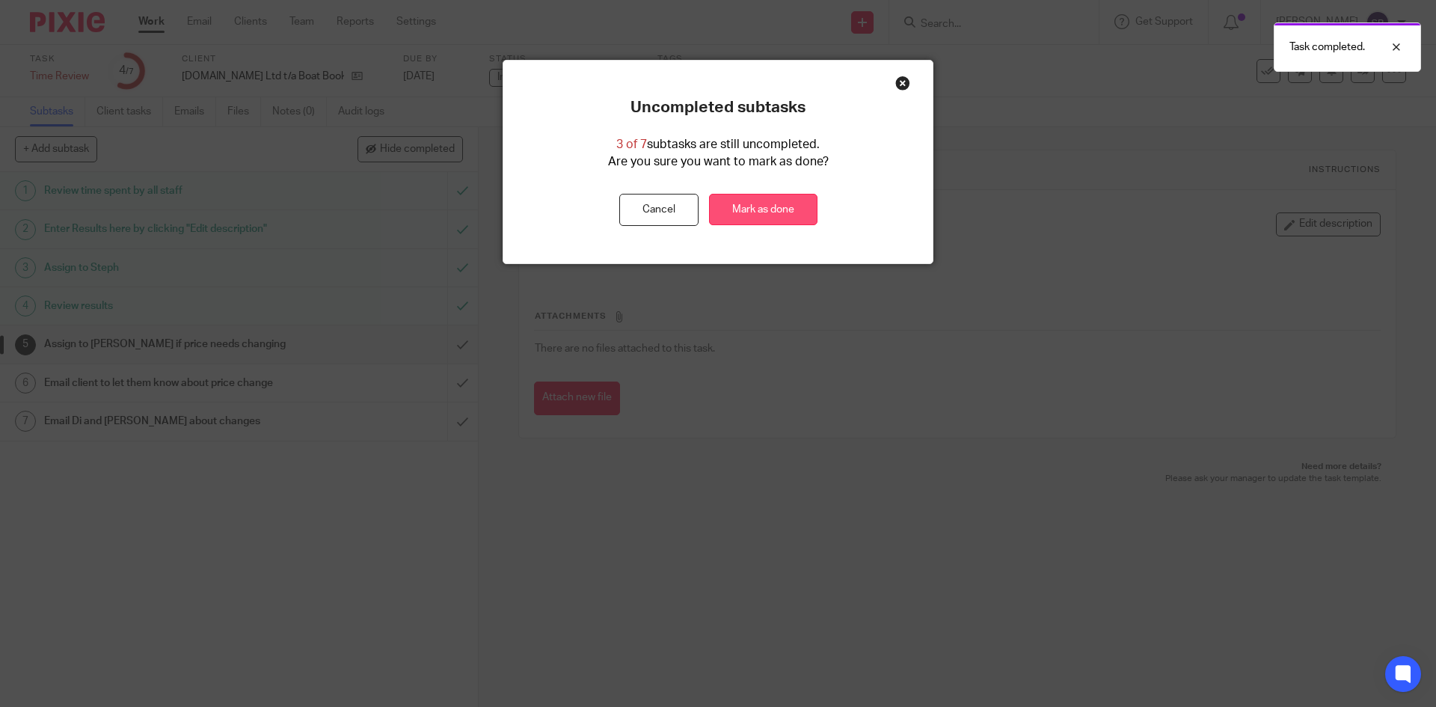
click at [751, 211] on link "Mark as done" at bounding box center [763, 210] width 108 height 32
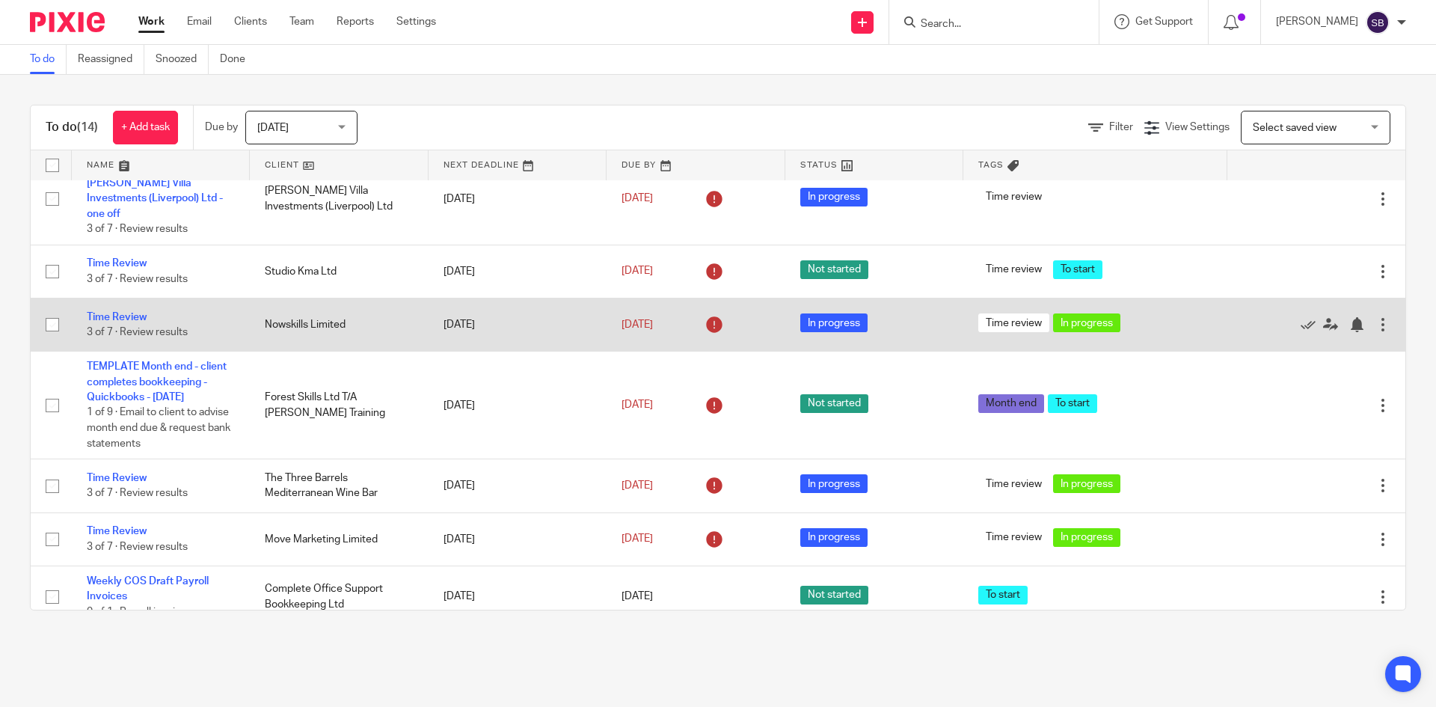
scroll to position [675, 0]
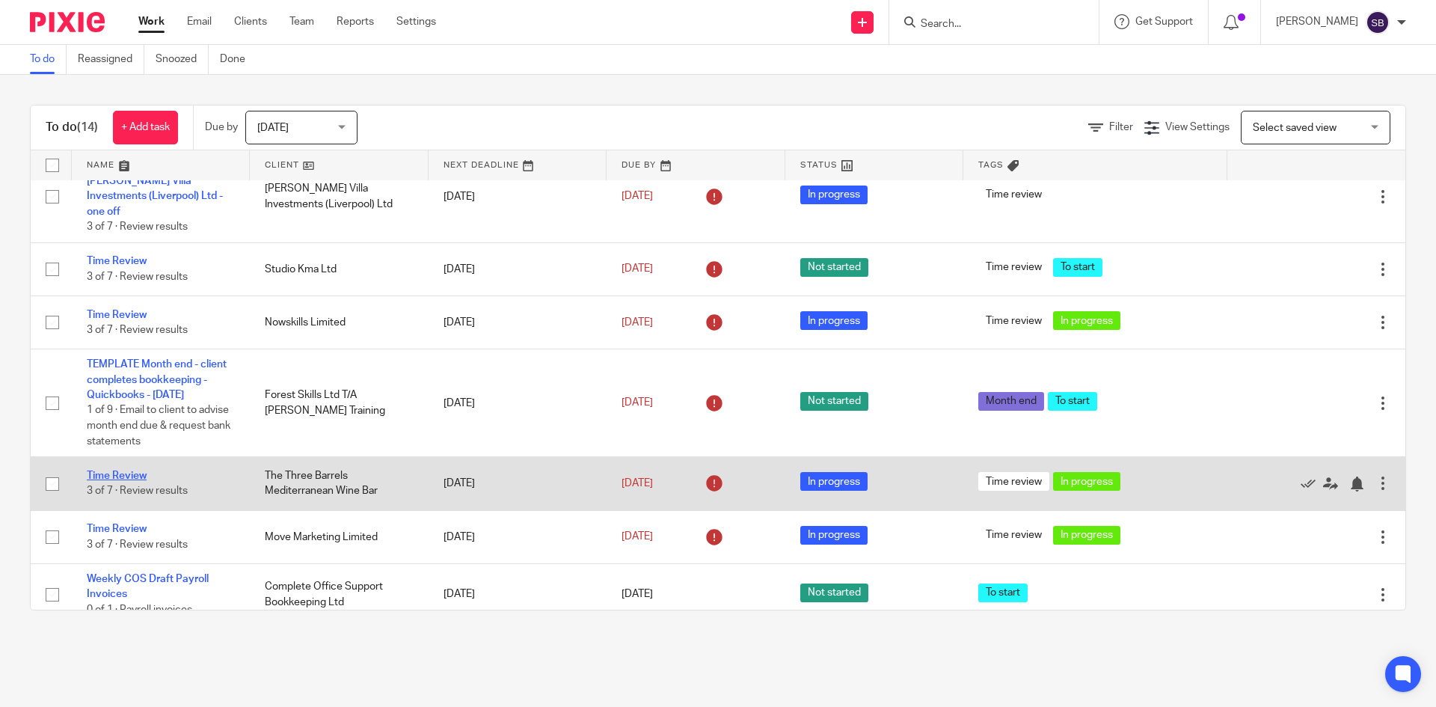
click at [134, 470] on link "Time Review" at bounding box center [117, 475] width 60 height 10
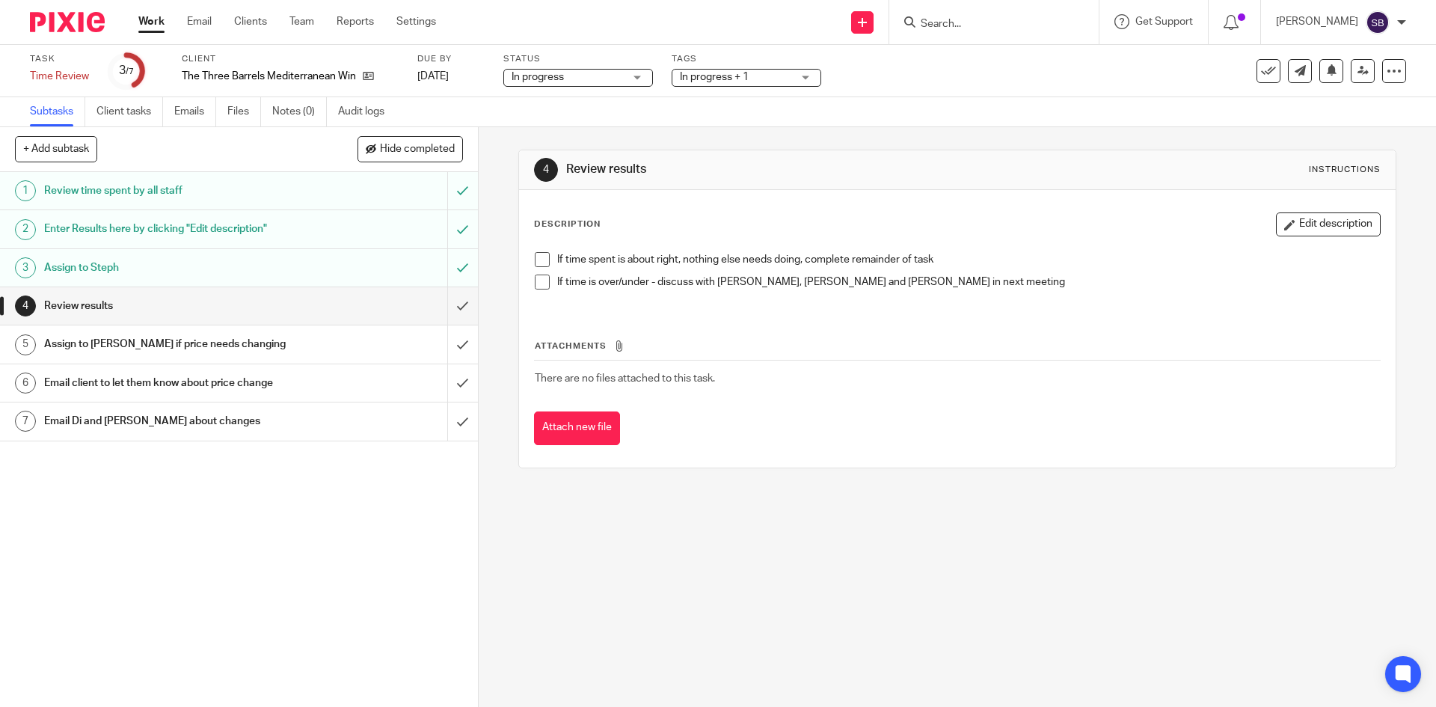
click at [287, 229] on h1 "Enter Results here by clicking "Edit description"" at bounding box center [173, 229] width 259 height 22
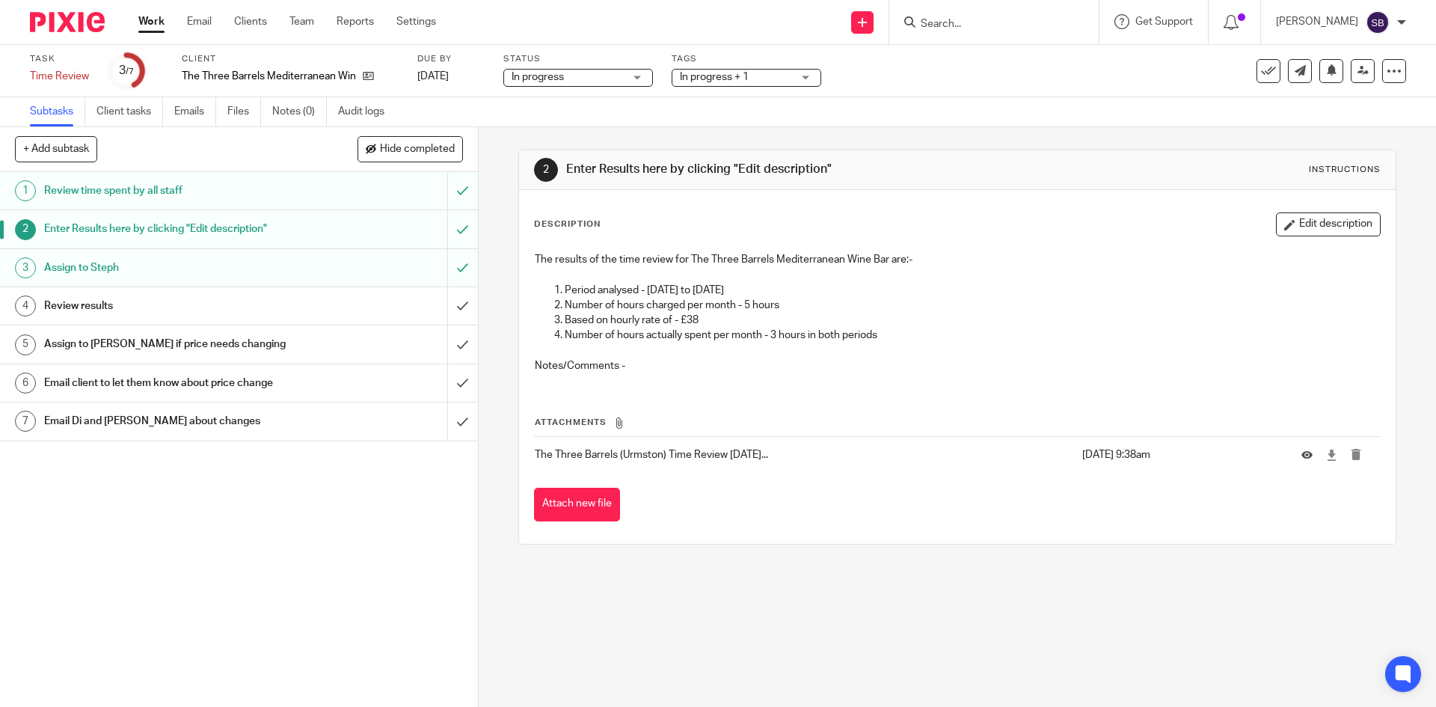
click at [266, 310] on h1 "Review results" at bounding box center [173, 306] width 259 height 22
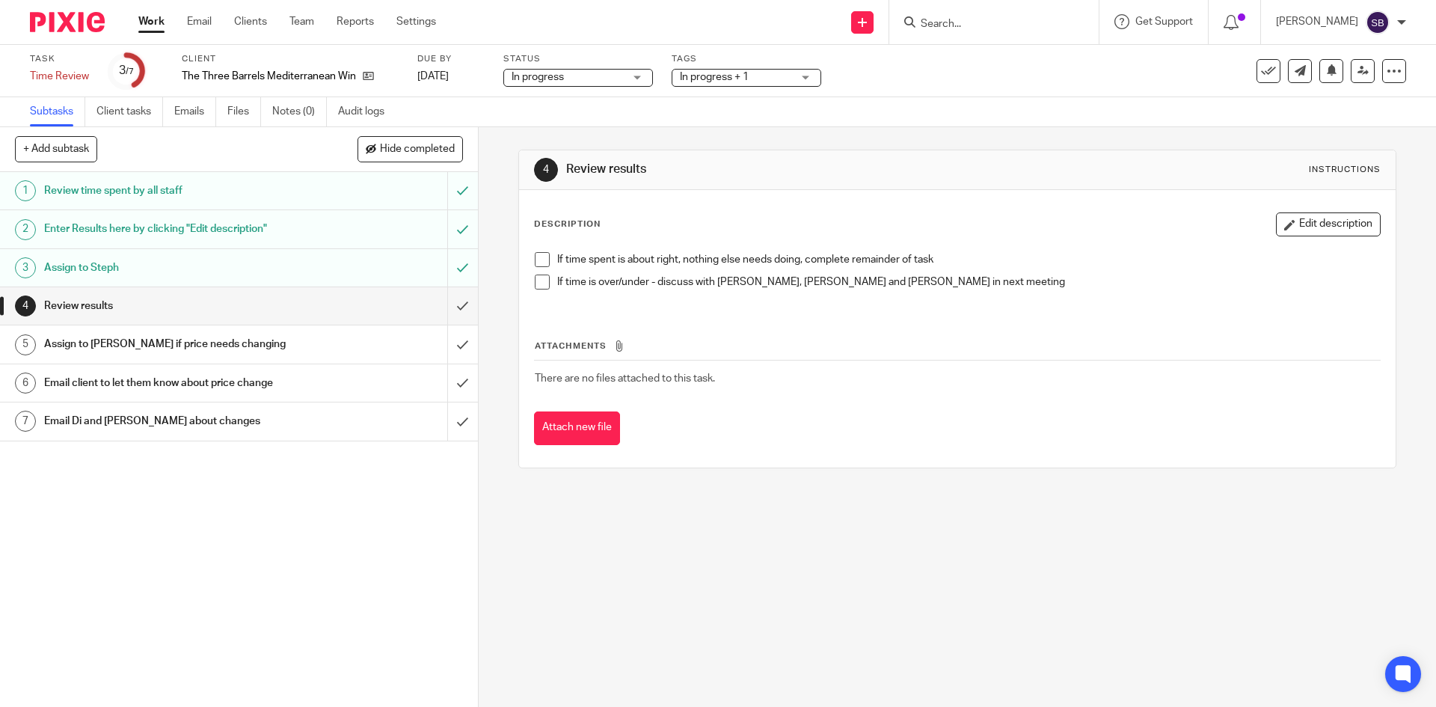
click at [541, 259] on span at bounding box center [542, 259] width 15 height 15
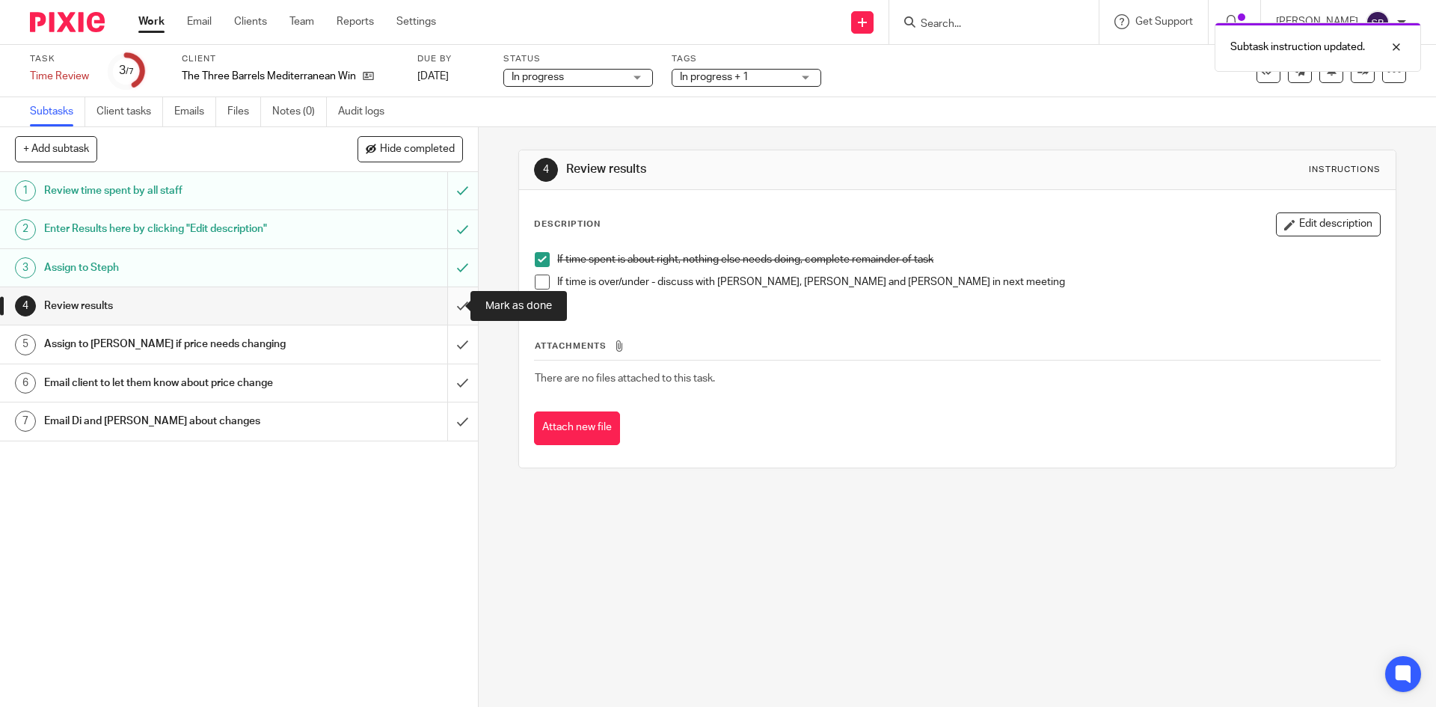
click at [448, 306] on input "submit" at bounding box center [239, 305] width 478 height 37
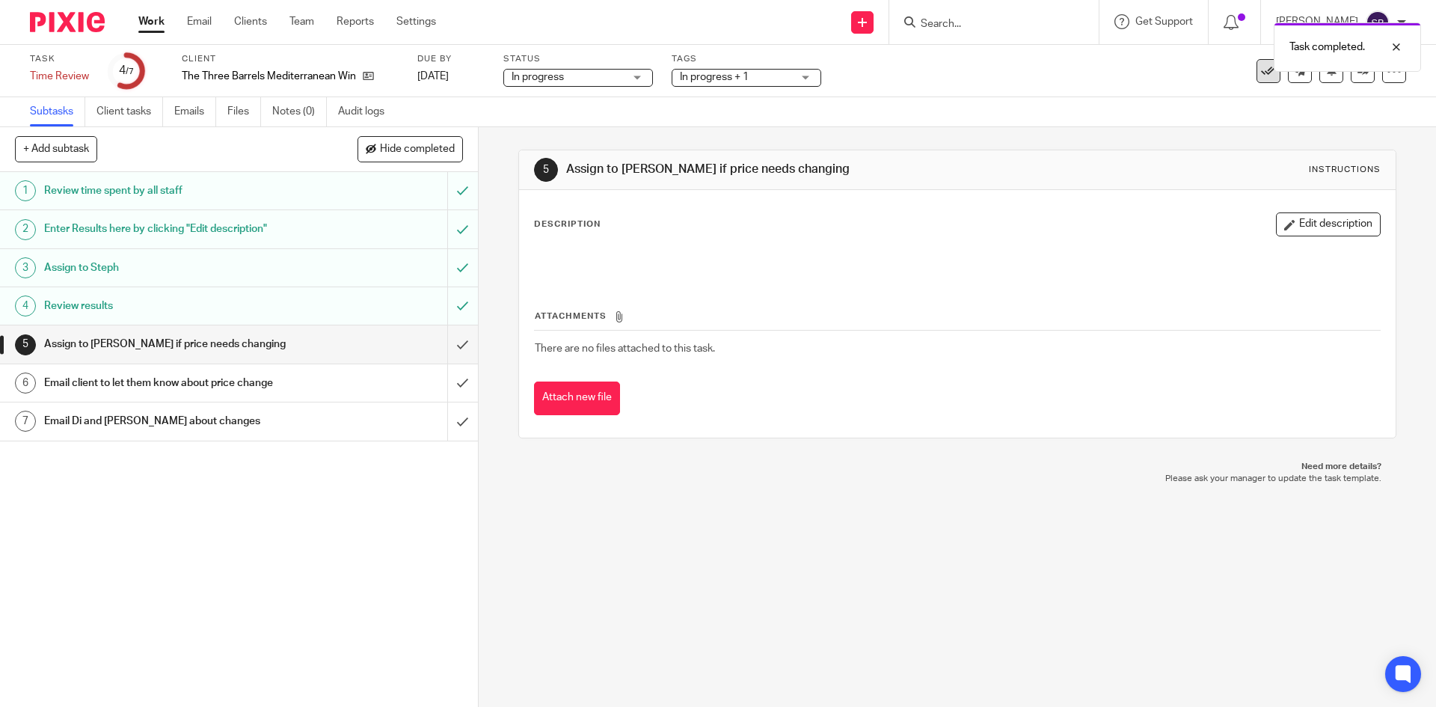
click at [1261, 73] on icon at bounding box center [1268, 71] width 15 height 15
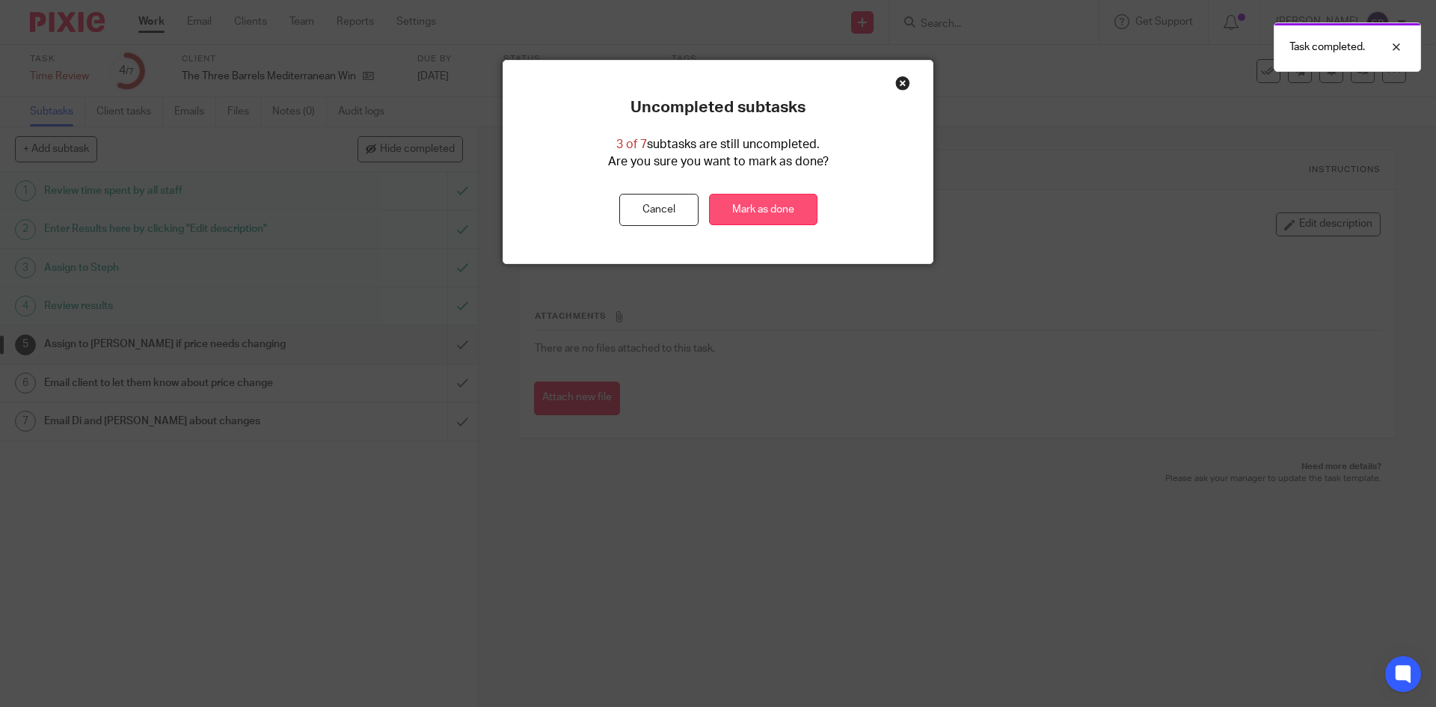
click at [781, 197] on link "Mark as done" at bounding box center [763, 210] width 108 height 32
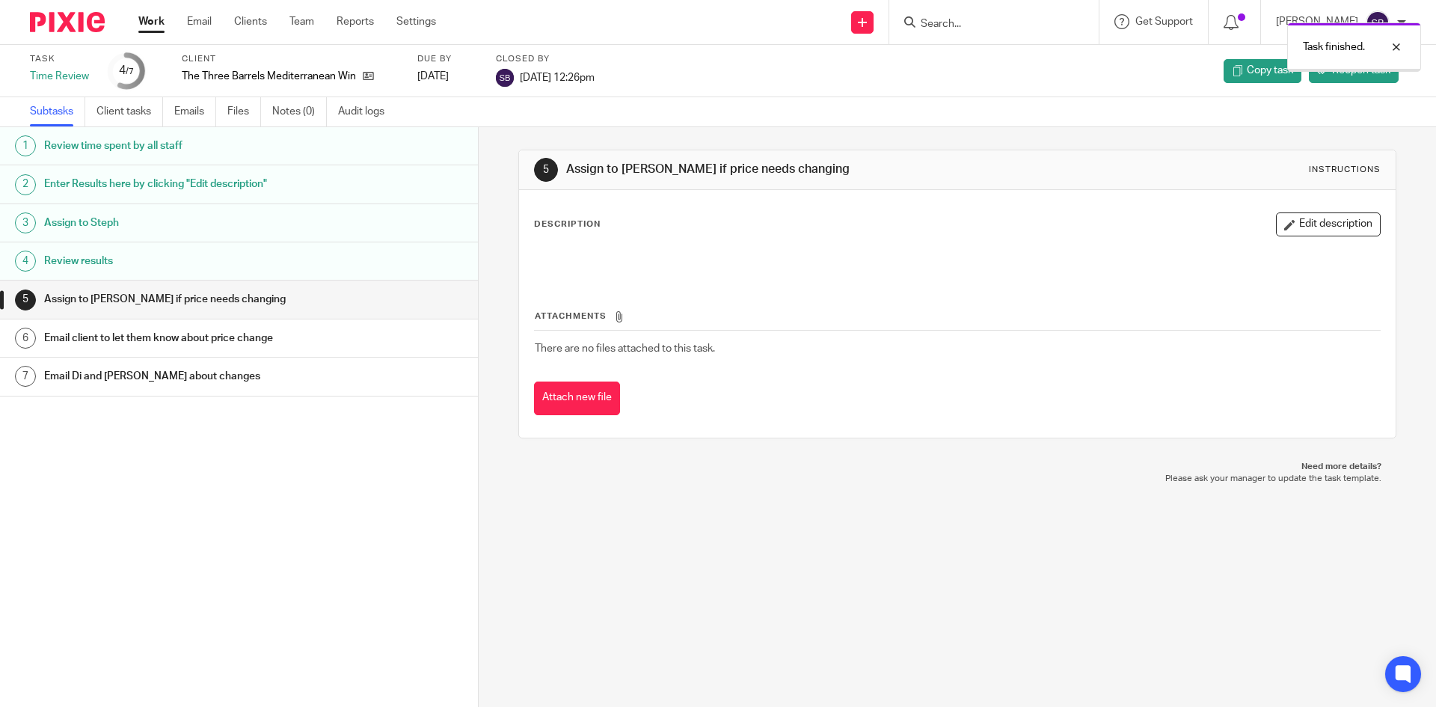
click at [159, 25] on link "Work" at bounding box center [151, 21] width 26 height 15
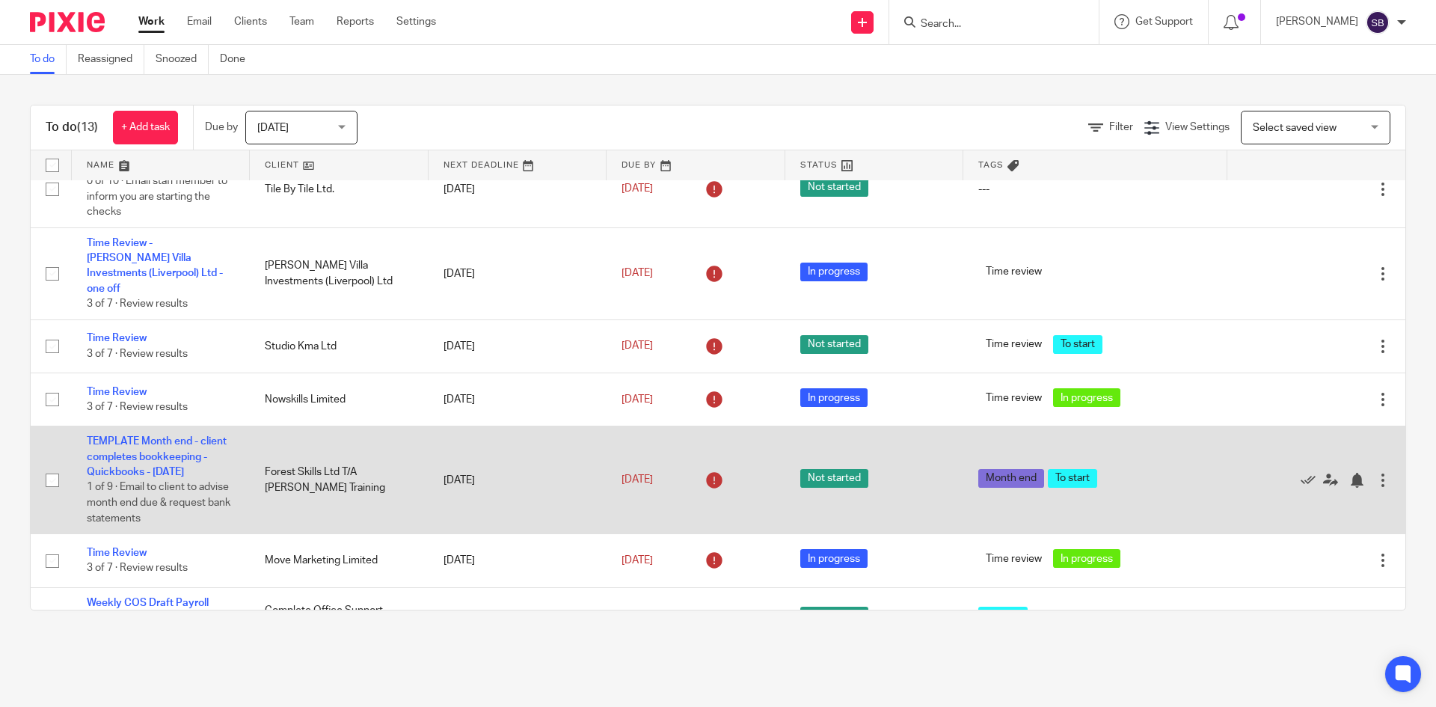
scroll to position [621, 0]
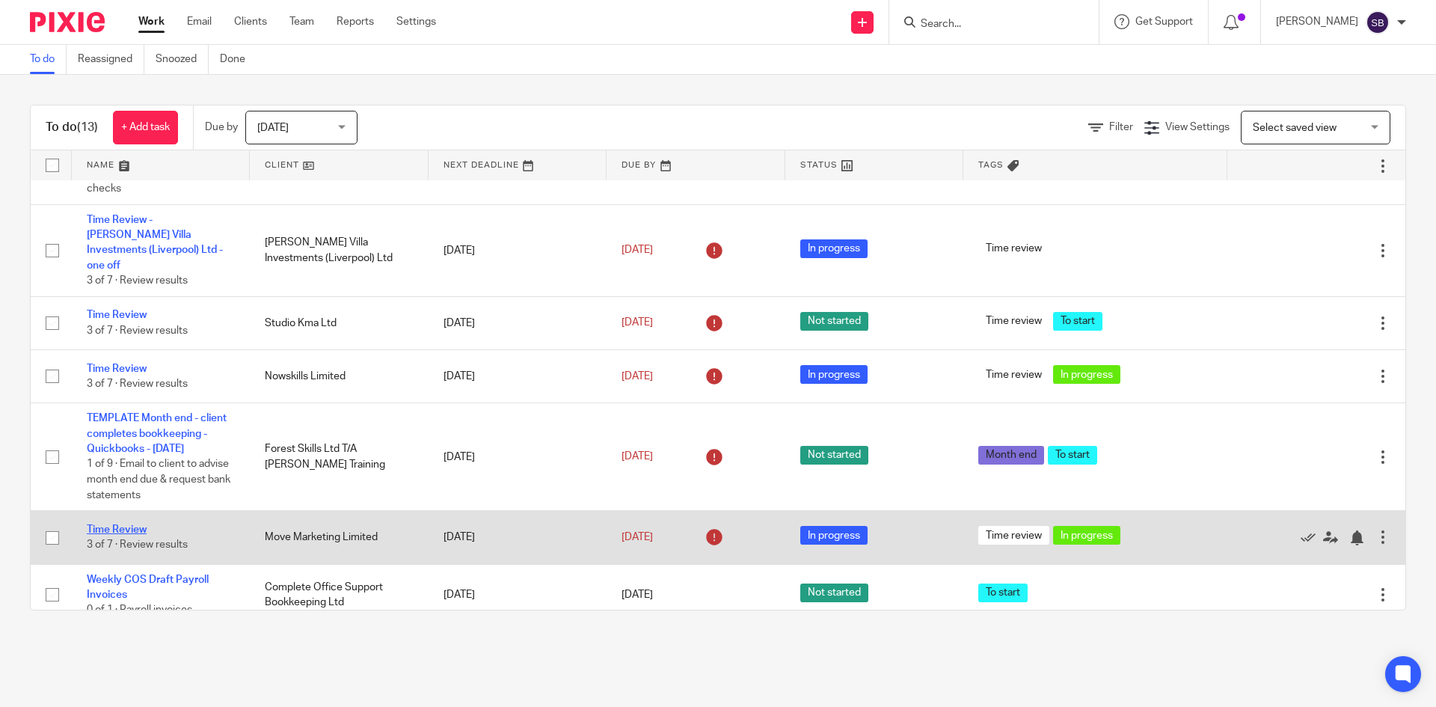
click at [127, 524] on link "Time Review" at bounding box center [117, 529] width 60 height 10
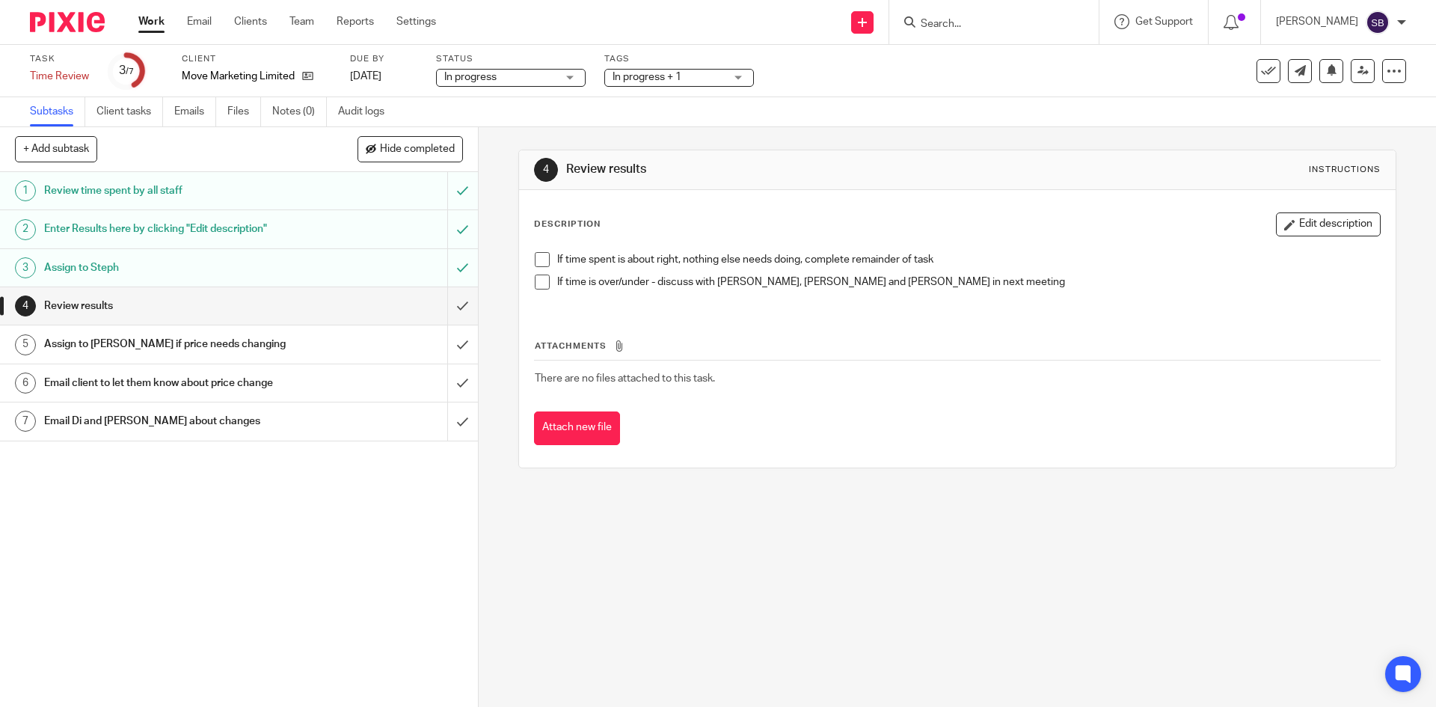
click at [295, 232] on div "Enter Results here by clicking "Edit description"" at bounding box center [238, 229] width 388 height 22
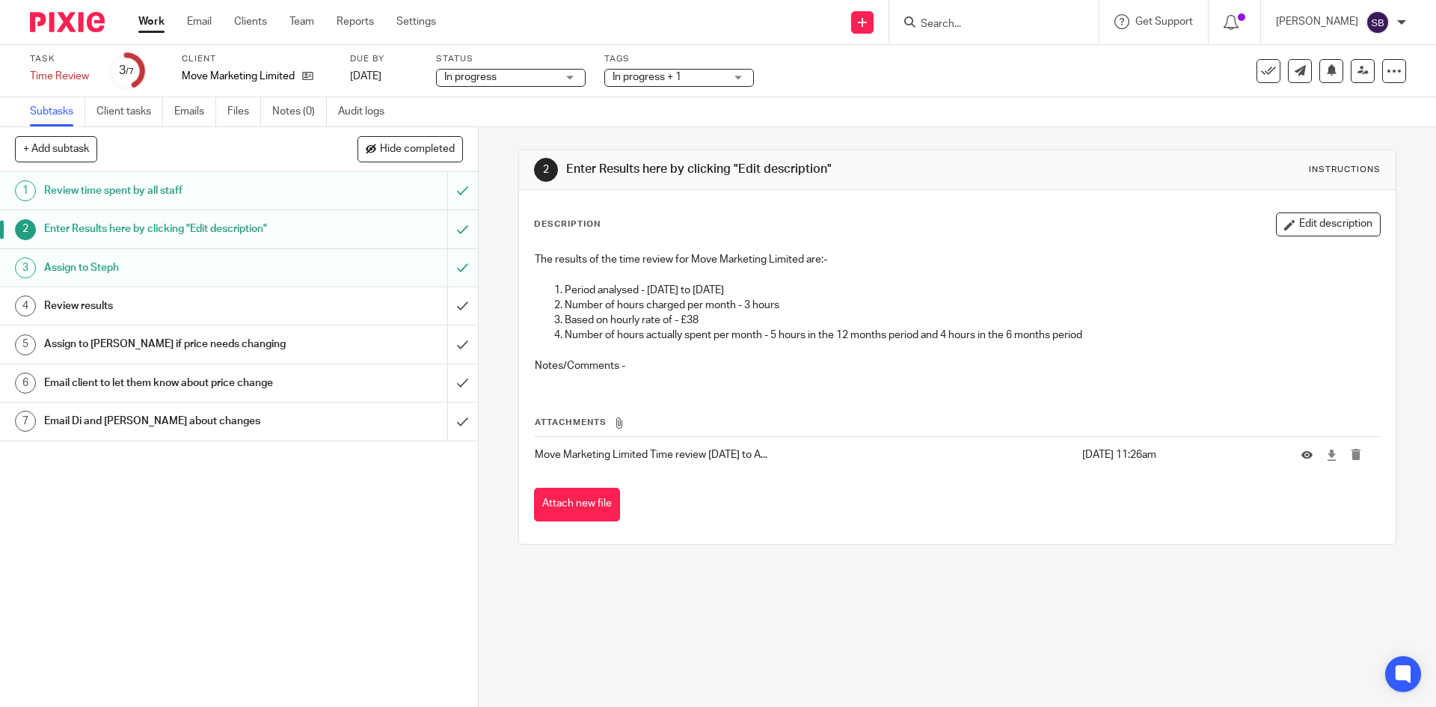
click at [158, 23] on link "Work" at bounding box center [151, 21] width 26 height 15
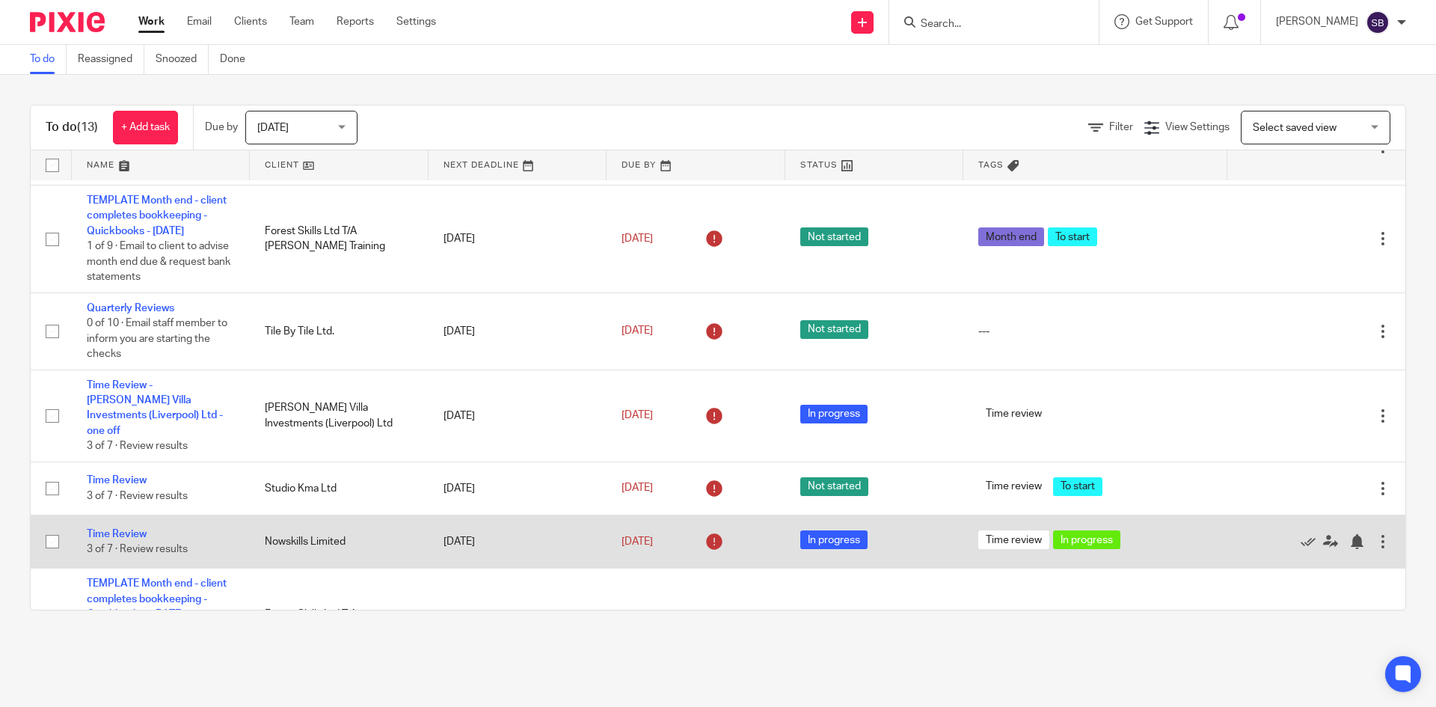
scroll to position [621, 0]
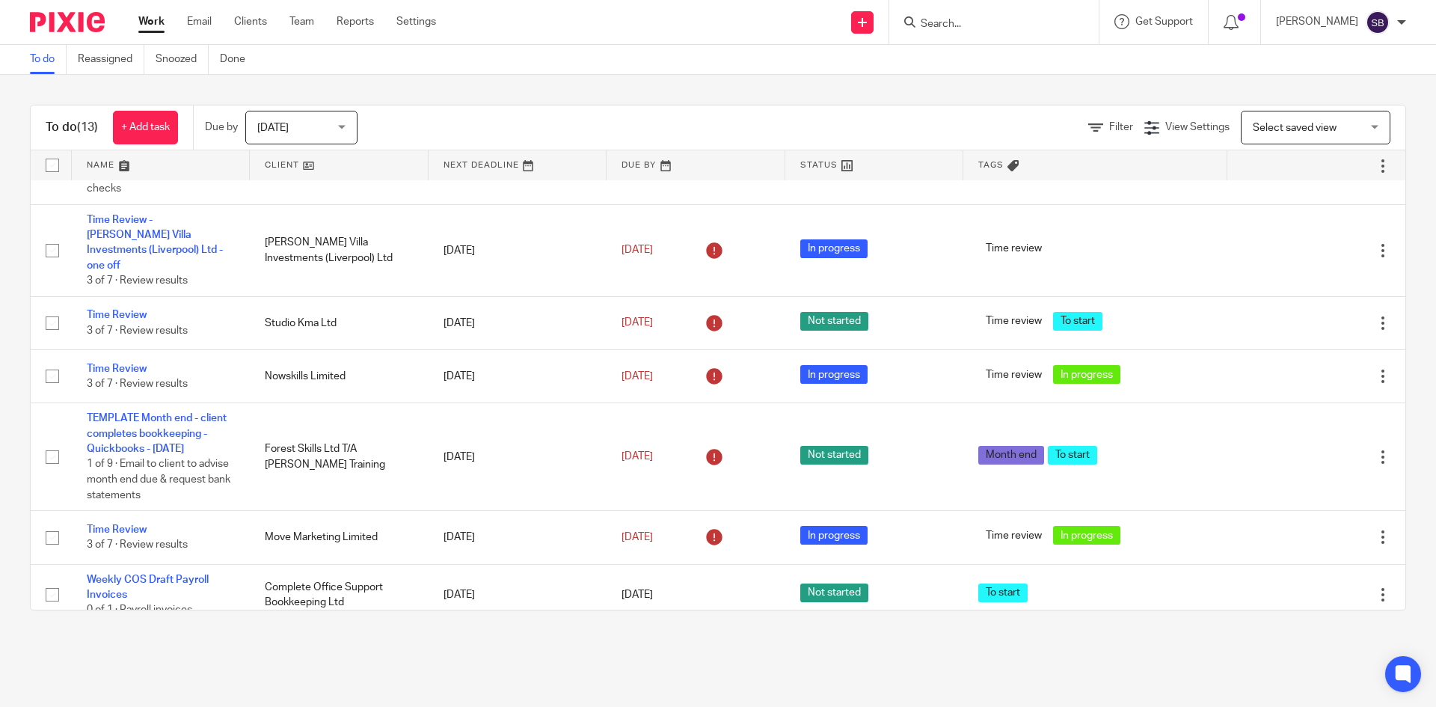
click at [316, 114] on span "[DATE]" at bounding box center [296, 126] width 79 height 31
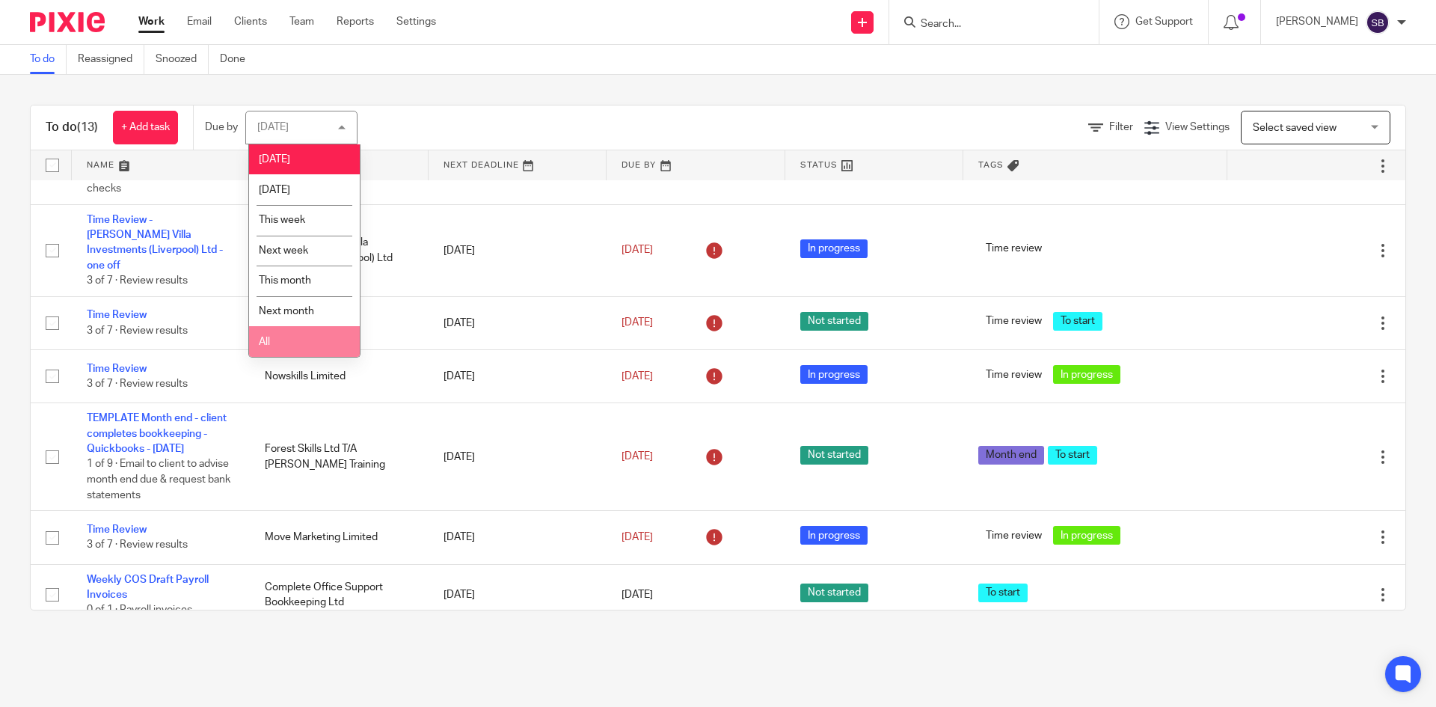
click at [297, 354] on li "All" at bounding box center [304, 341] width 111 height 31
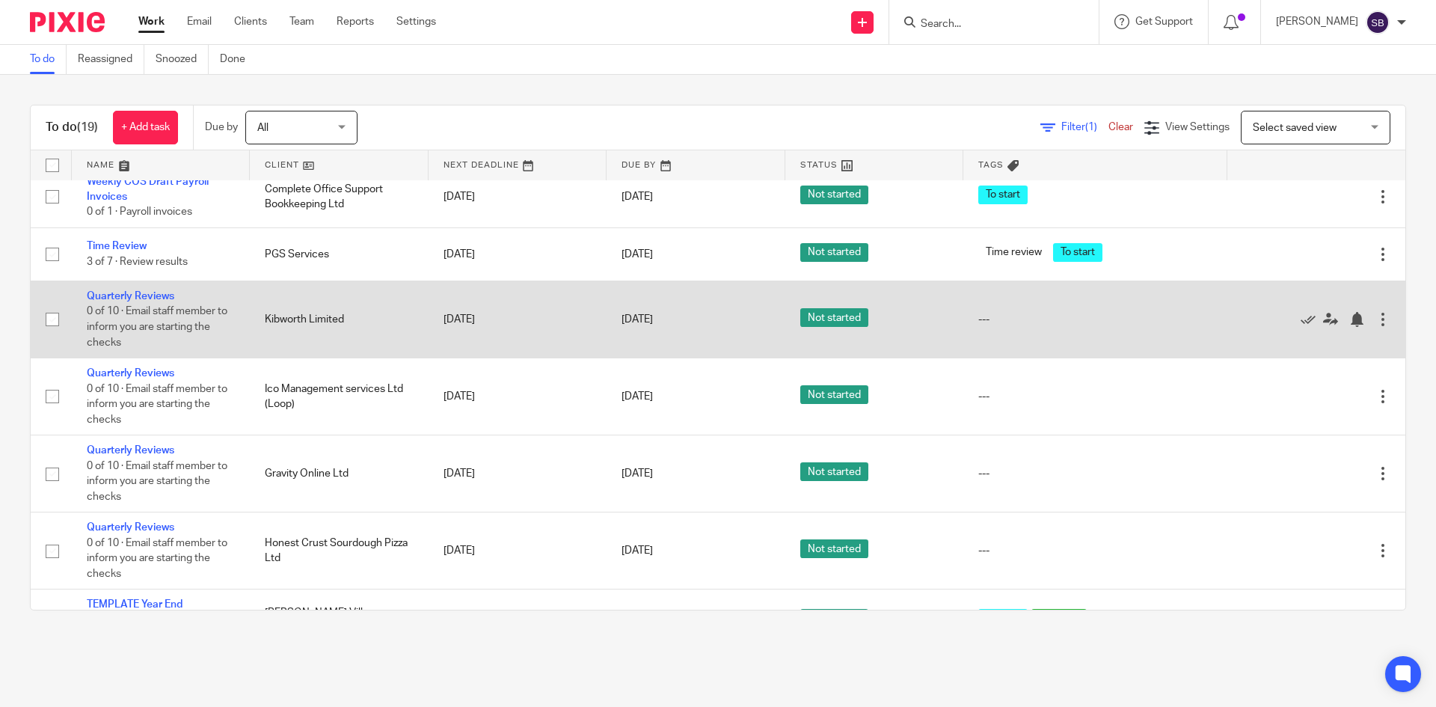
scroll to position [1045, 0]
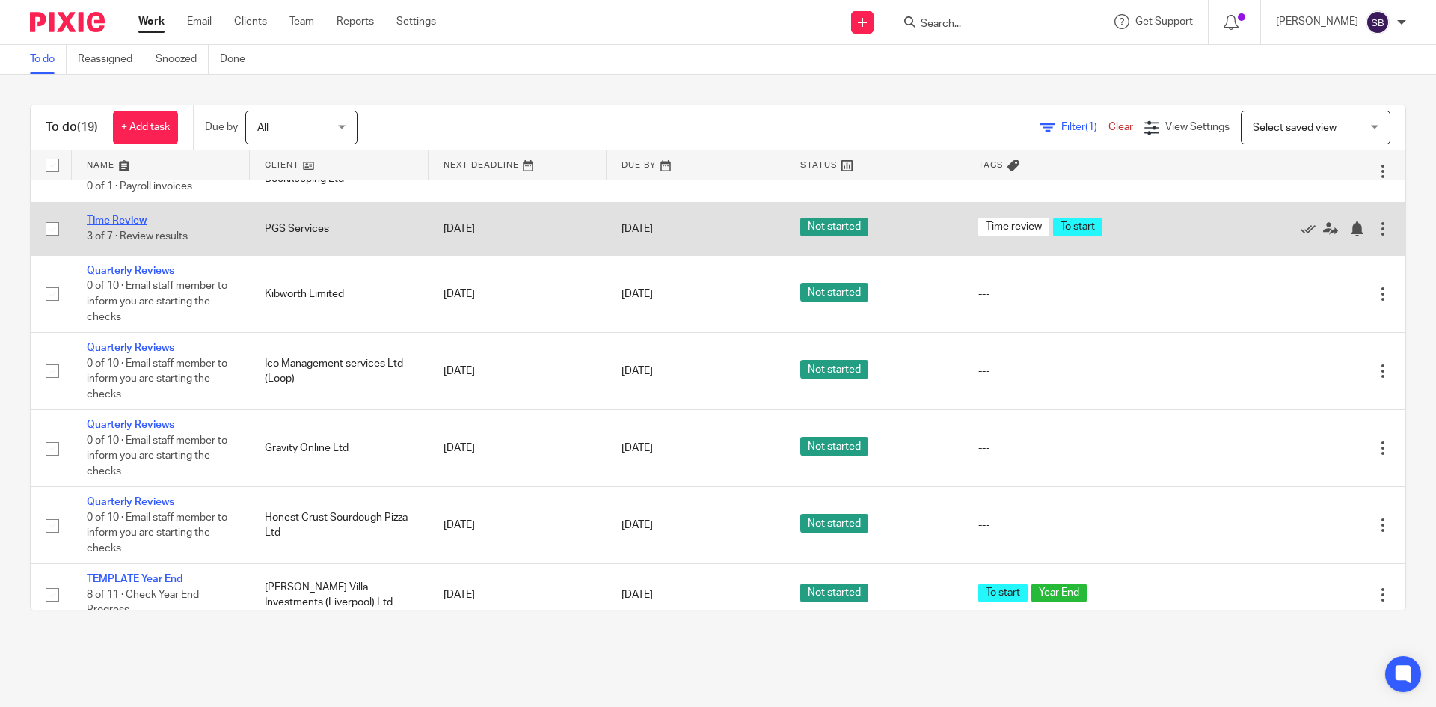
click at [116, 215] on link "Time Review" at bounding box center [117, 220] width 60 height 10
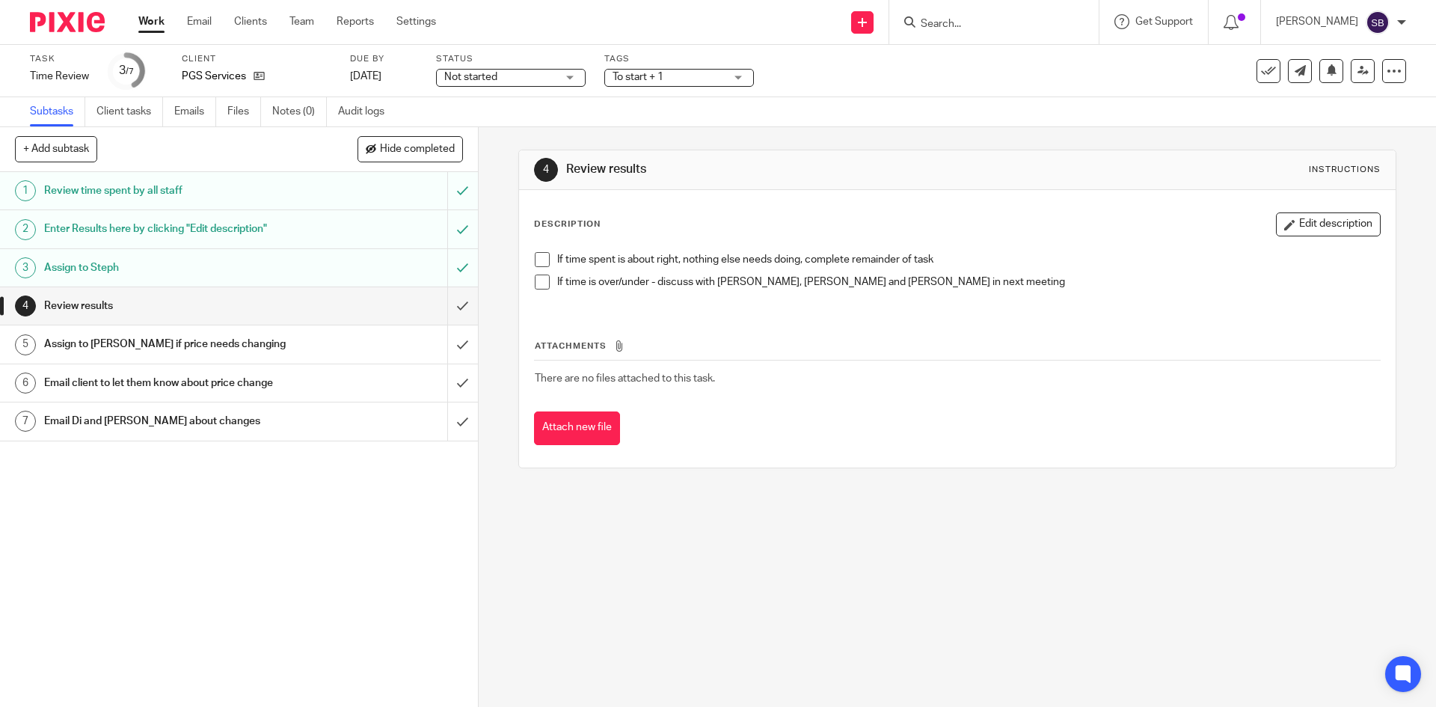
click at [263, 235] on h1 "Enter Results here by clicking "Edit description"" at bounding box center [173, 229] width 259 height 22
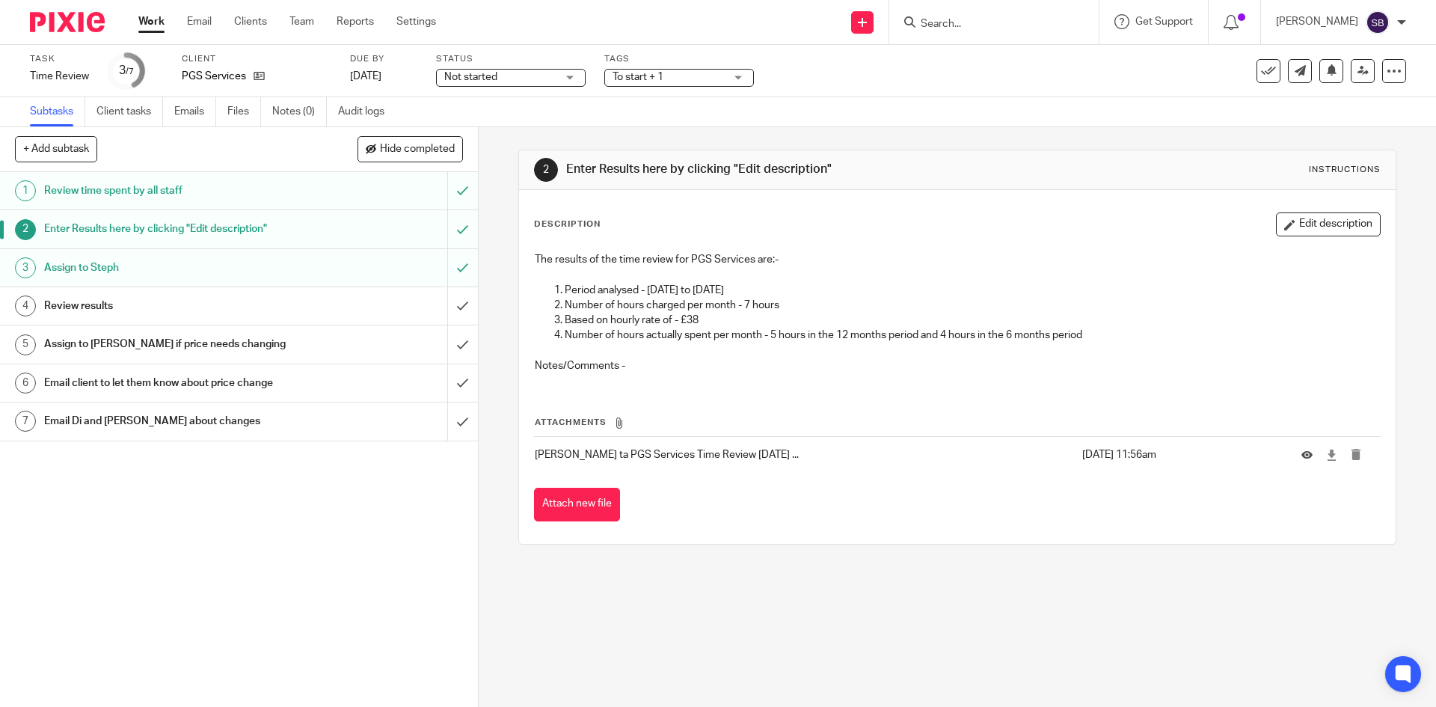
click at [317, 302] on div "Review results" at bounding box center [238, 306] width 388 height 22
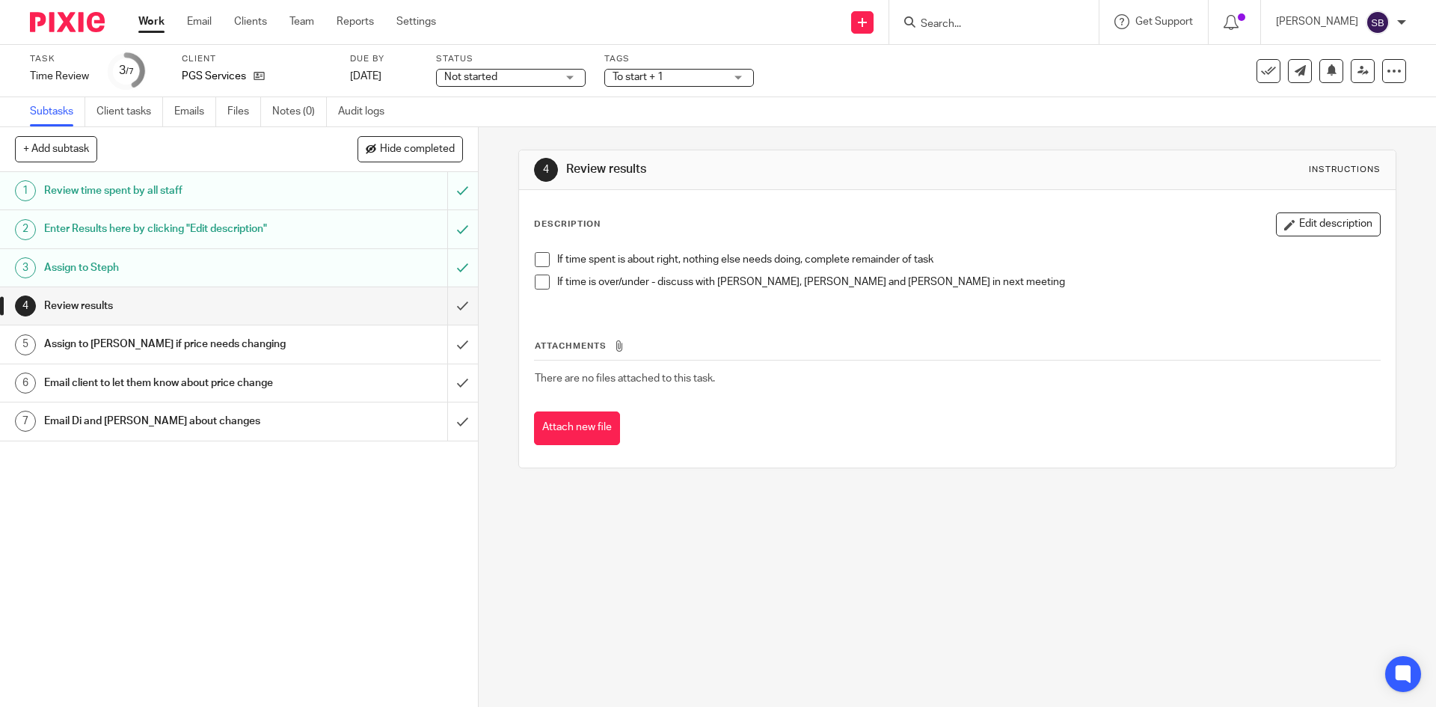
click at [537, 264] on span at bounding box center [542, 259] width 15 height 15
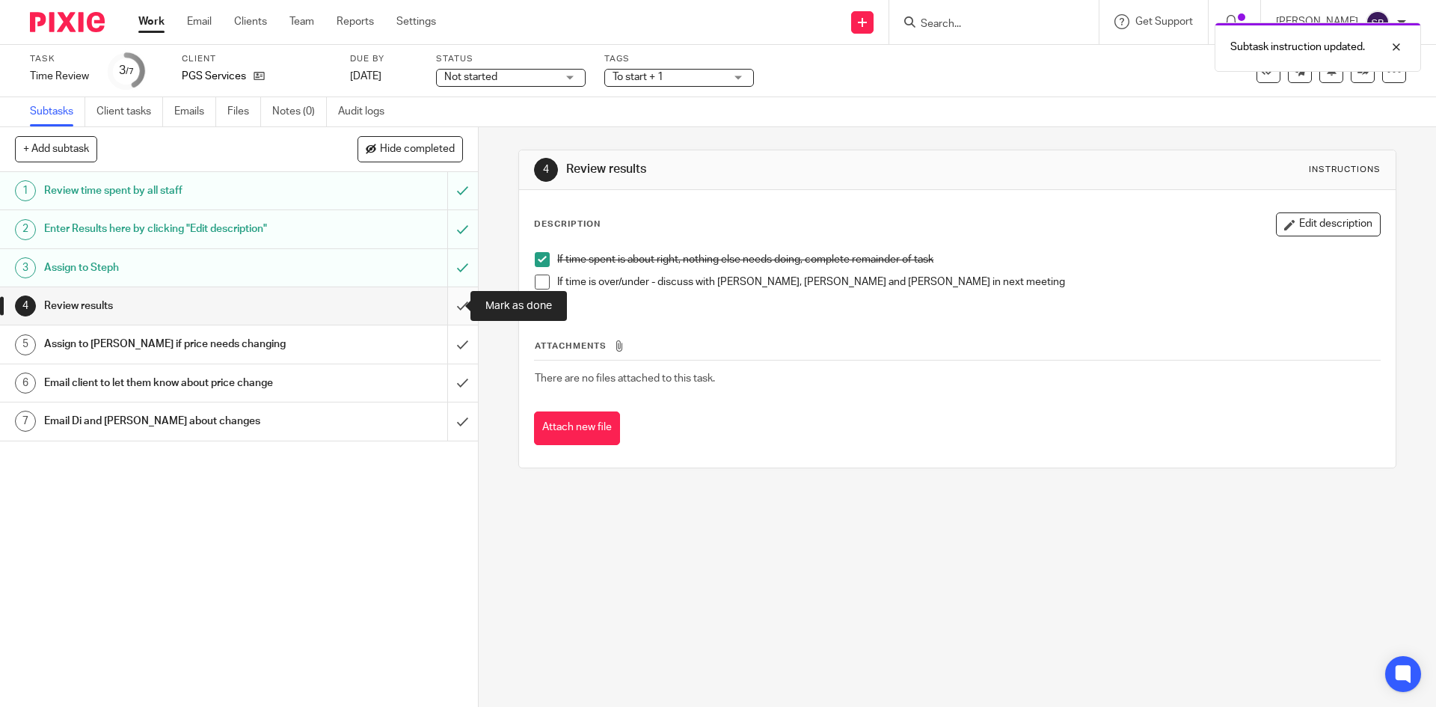
click at [446, 307] on input "submit" at bounding box center [239, 305] width 478 height 37
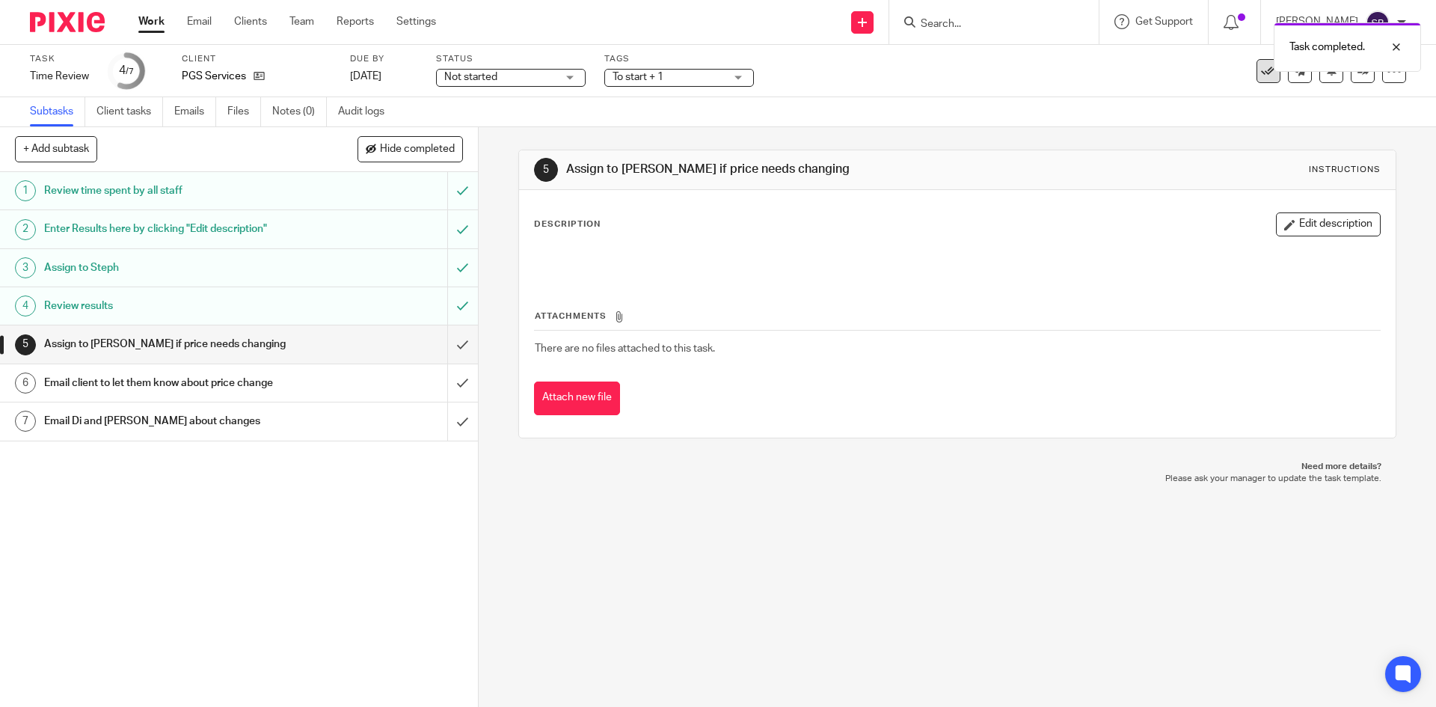
click at [1261, 75] on icon at bounding box center [1268, 71] width 15 height 15
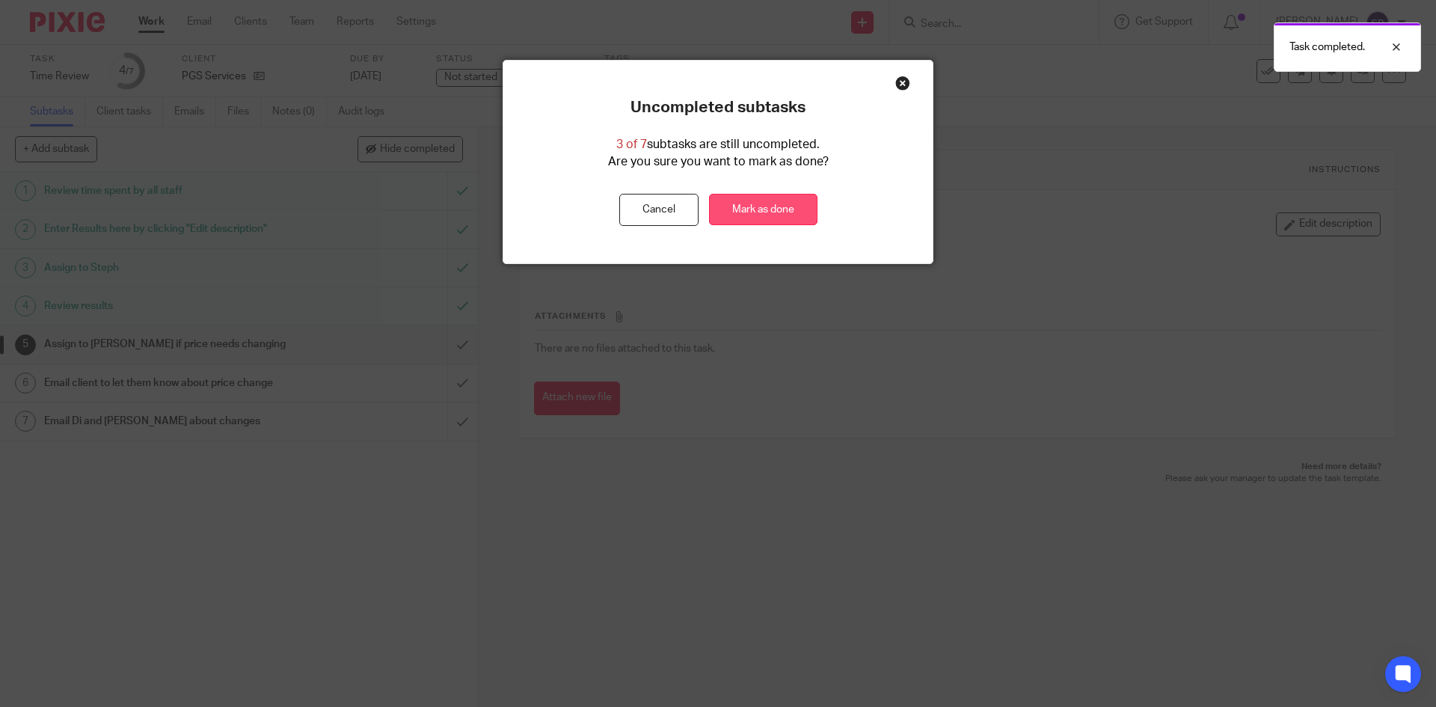
click at [773, 215] on link "Mark as done" at bounding box center [763, 210] width 108 height 32
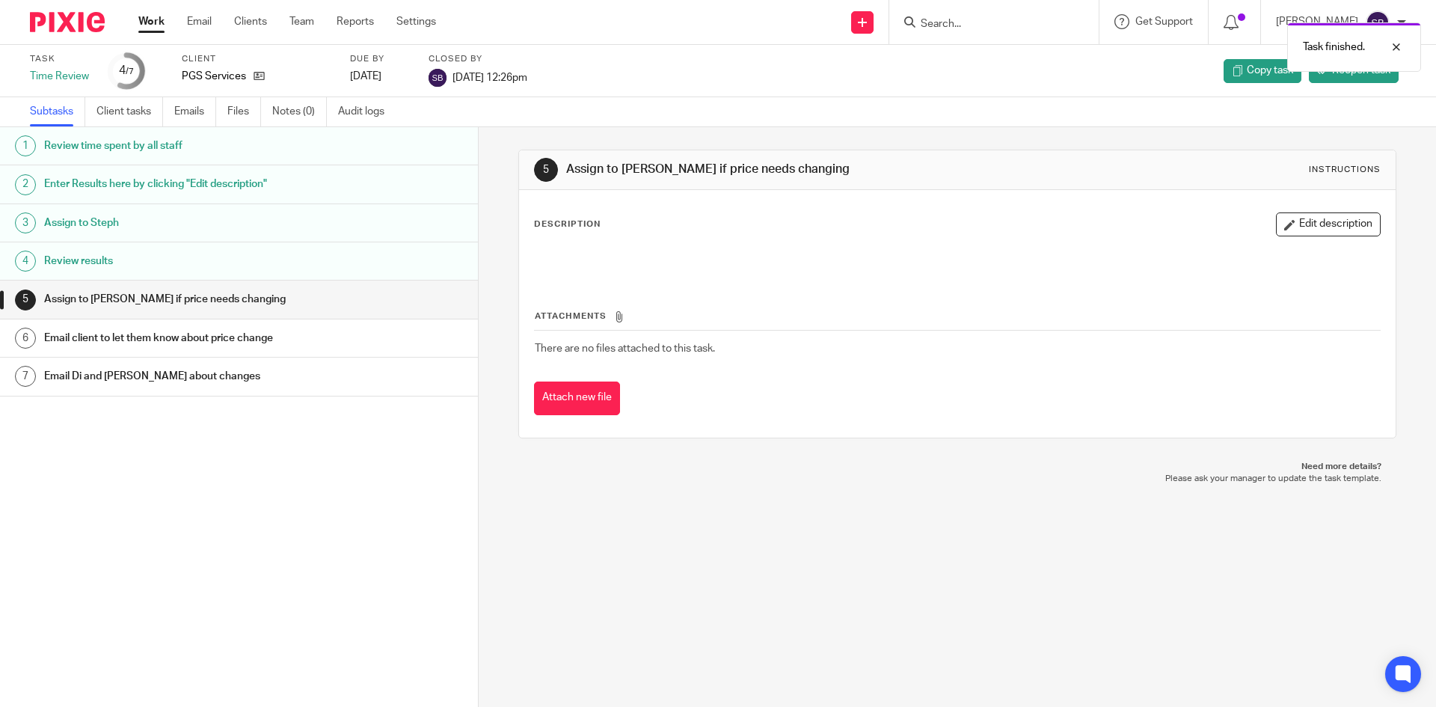
click at [145, 28] on link "Work" at bounding box center [151, 21] width 26 height 15
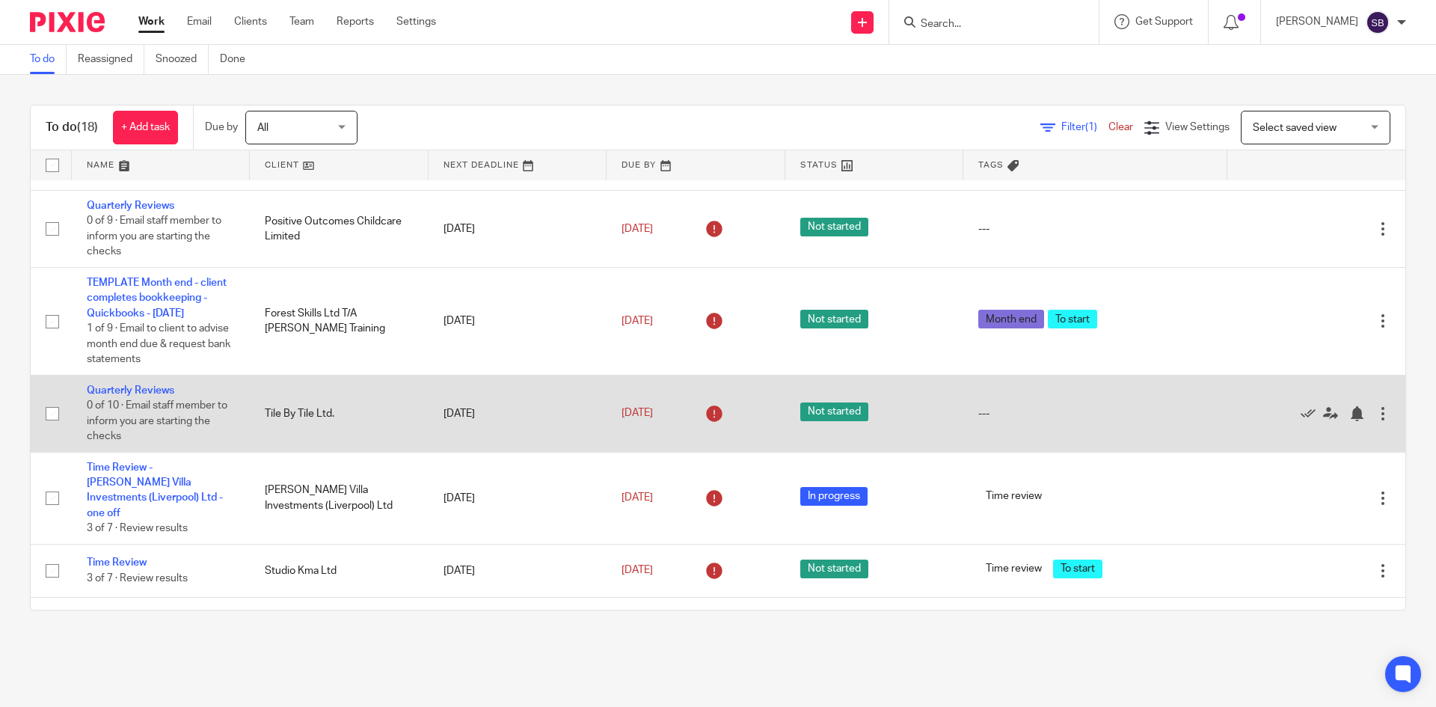
scroll to position [449, 0]
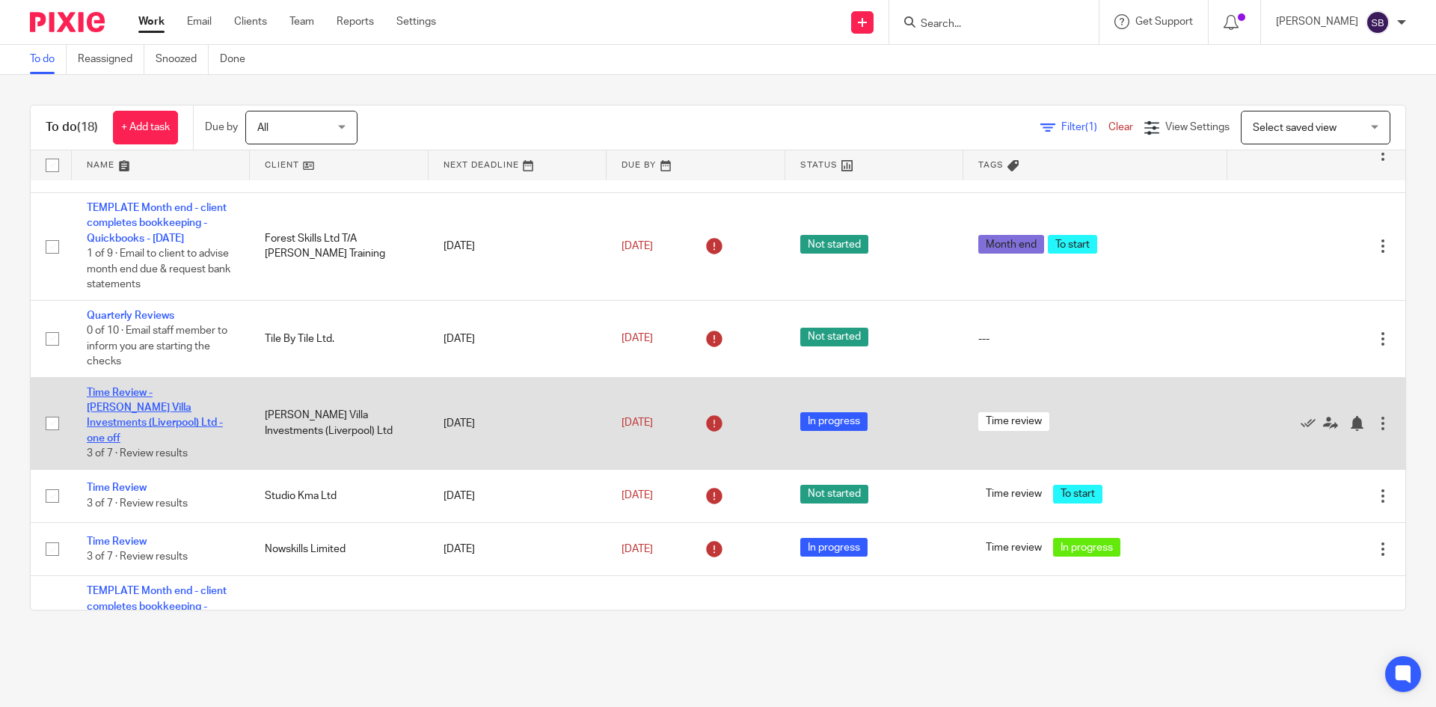
click at [165, 406] on link "Time Review - [PERSON_NAME] Villa Investments (Liverpool) Ltd - one off" at bounding box center [155, 415] width 136 height 56
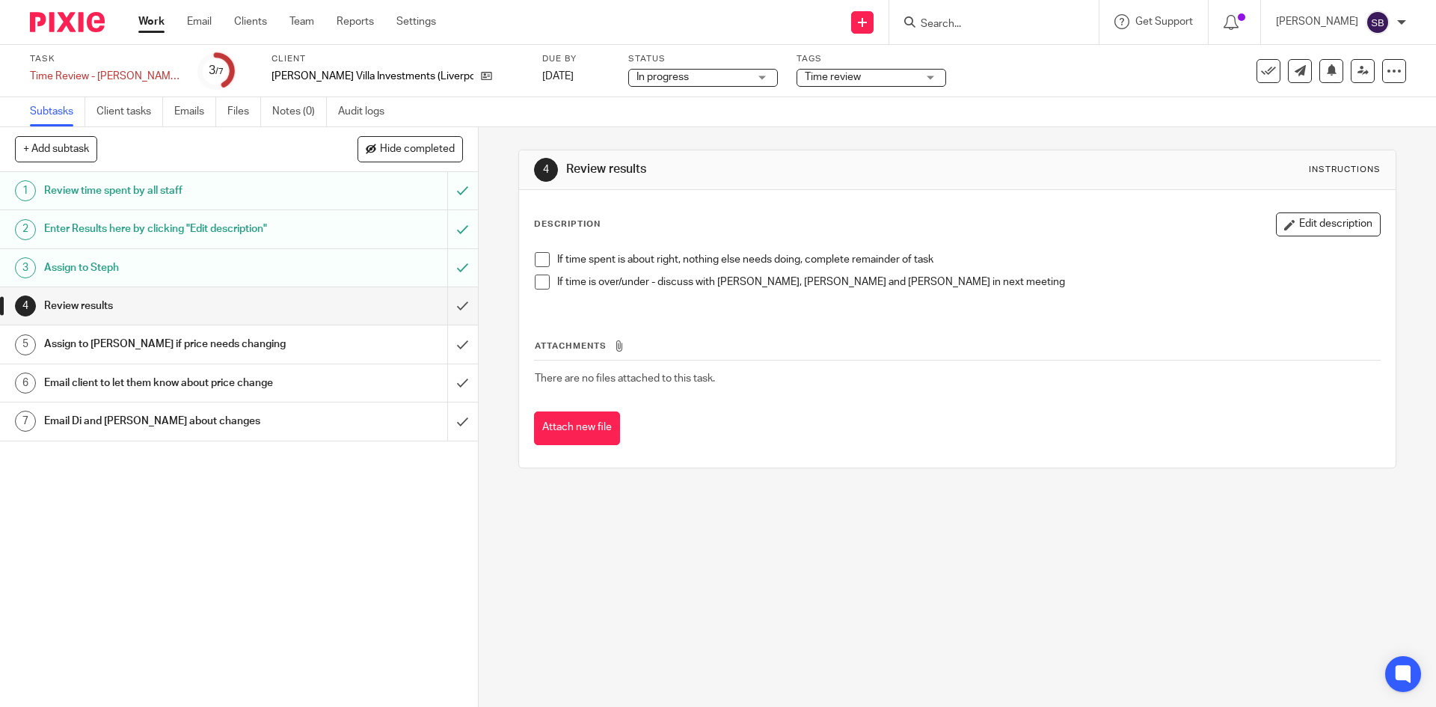
drag, startPoint x: 210, startPoint y: 232, endPoint x: 202, endPoint y: 234, distance: 8.5
click at [210, 232] on h1 "Enter Results here by clicking "Edit description"" at bounding box center [173, 229] width 259 height 22
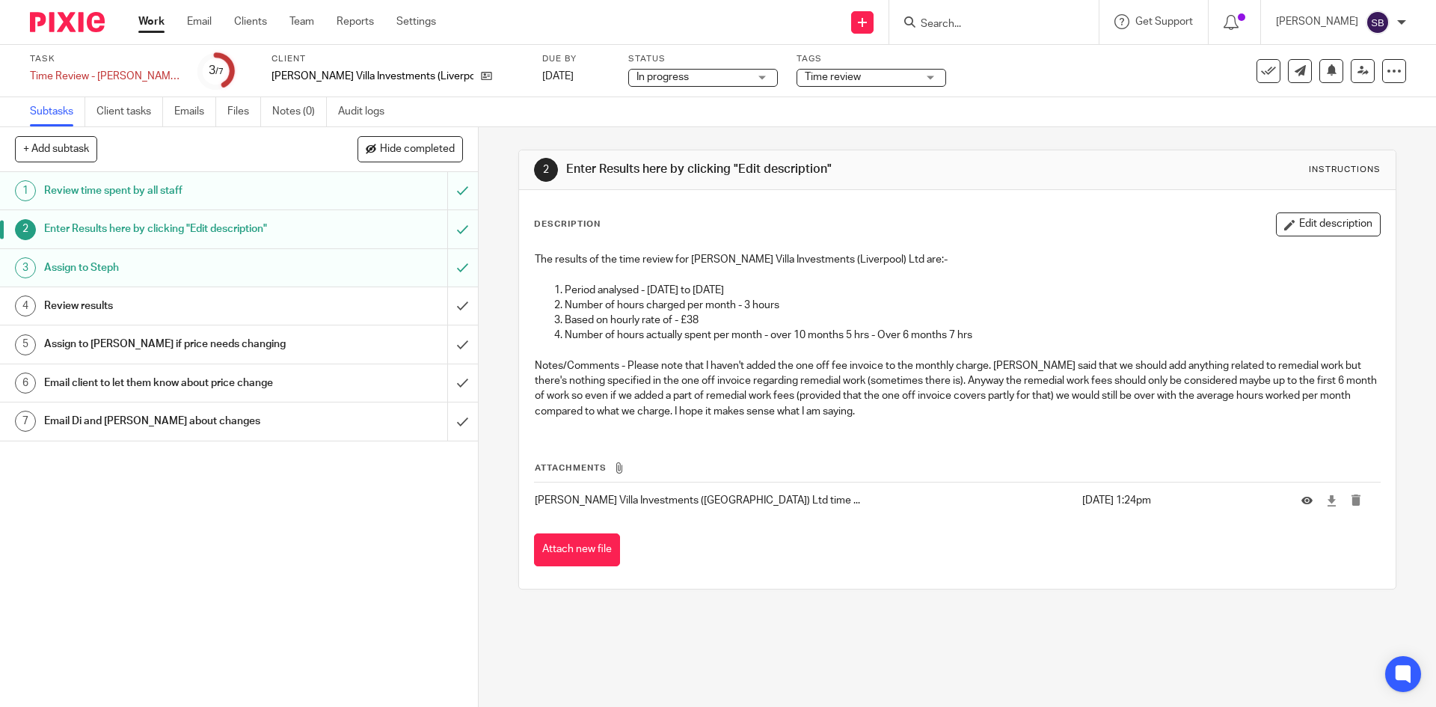
click at [159, 25] on link "Work" at bounding box center [151, 21] width 26 height 15
